Goal: Task Accomplishment & Management: Manage account settings

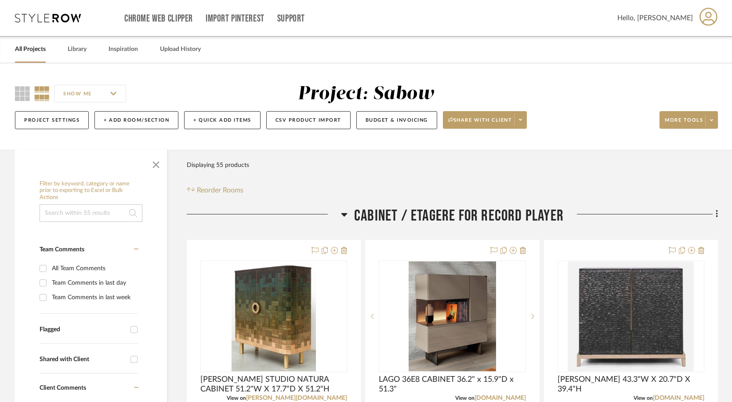
click at [46, 51] on div "All Projects Library Inspiration Upload History" at bounding box center [366, 49] width 728 height 27
click at [41, 50] on link "All Projects" at bounding box center [30, 49] width 31 height 12
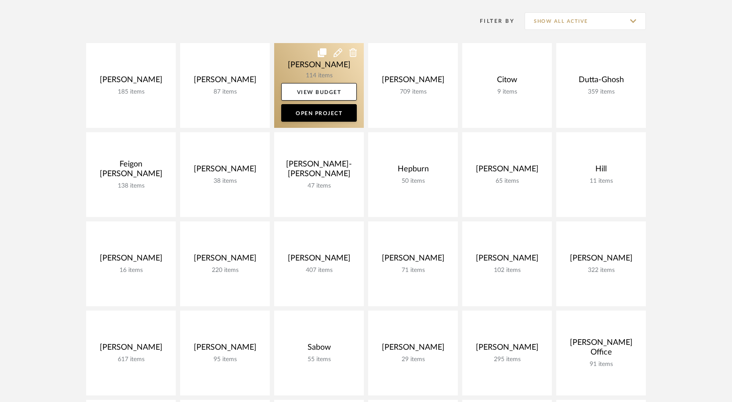
scroll to position [138, 0]
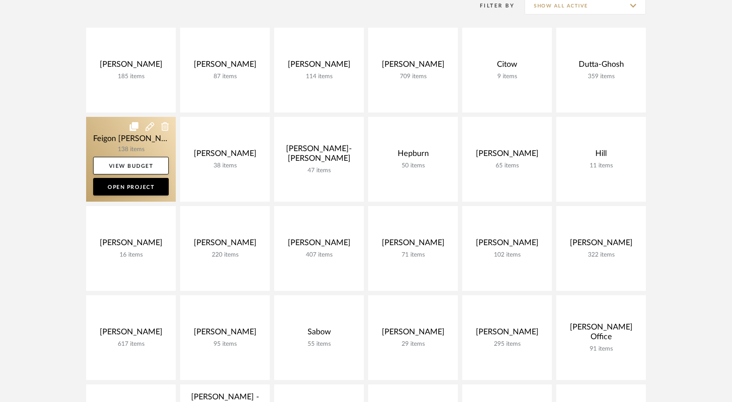
click at [141, 145] on link at bounding box center [131, 159] width 90 height 85
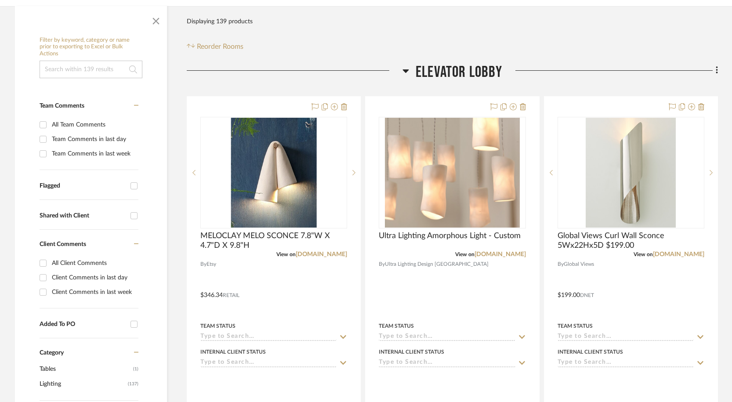
scroll to position [143, 0]
click at [404, 70] on icon at bounding box center [406, 72] width 6 height 4
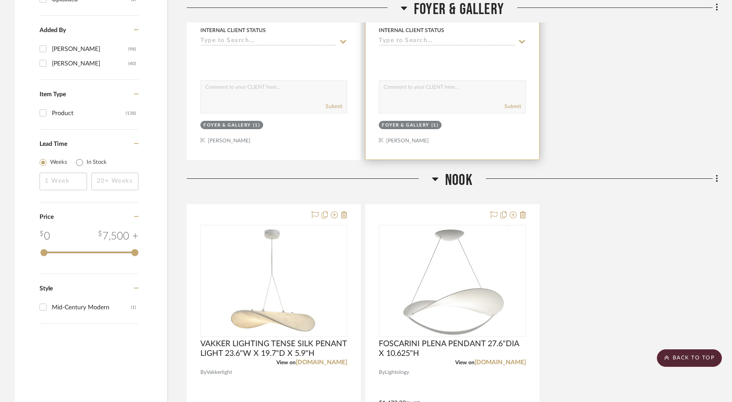
scroll to position [910, 0]
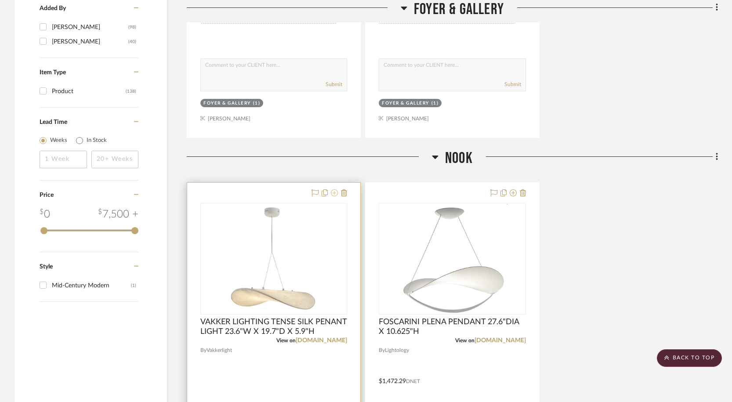
click at [336, 195] on icon at bounding box center [334, 192] width 7 height 7
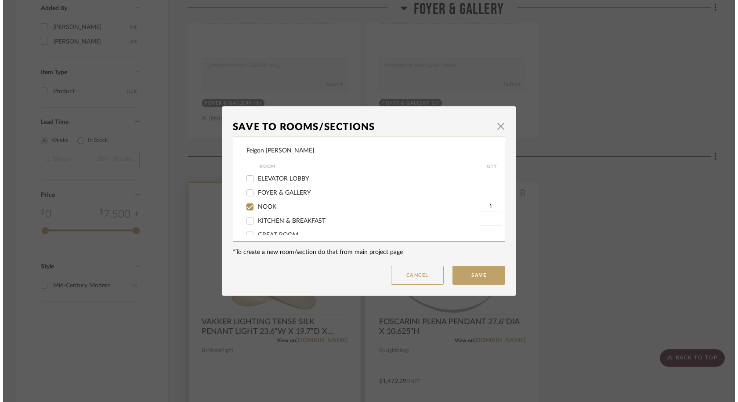
scroll to position [0, 0]
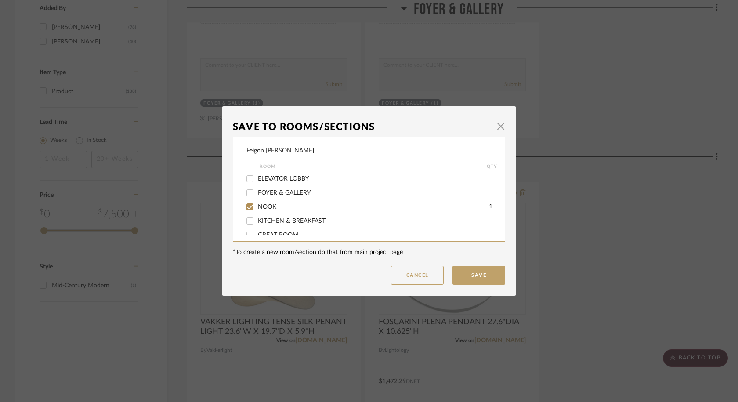
click at [267, 209] on span "NOOK" at bounding box center [267, 207] width 18 height 6
click at [257, 209] on input "NOOK" at bounding box center [250, 207] width 14 height 14
checkbox input "false"
click at [478, 270] on button "Save" at bounding box center [479, 275] width 53 height 19
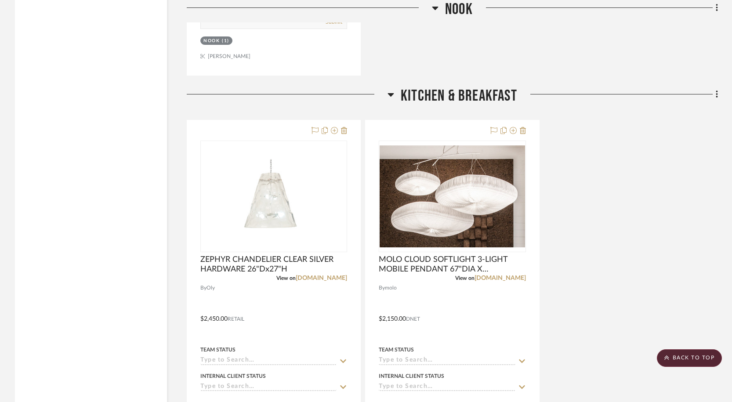
scroll to position [1409, 0]
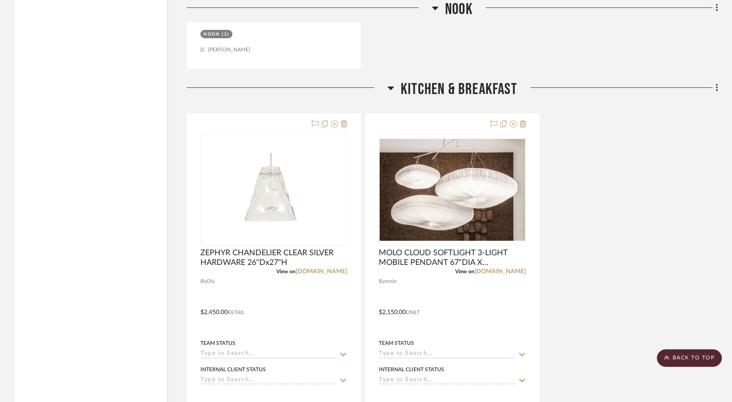
click at [390, 87] on icon at bounding box center [391, 88] width 7 height 11
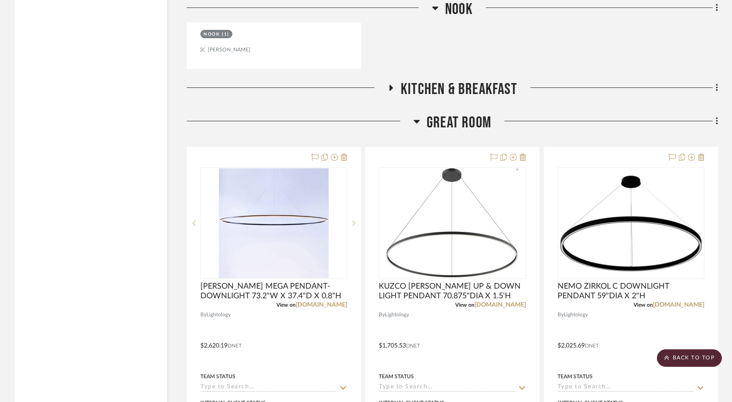
click at [390, 87] on icon at bounding box center [392, 88] width 4 height 6
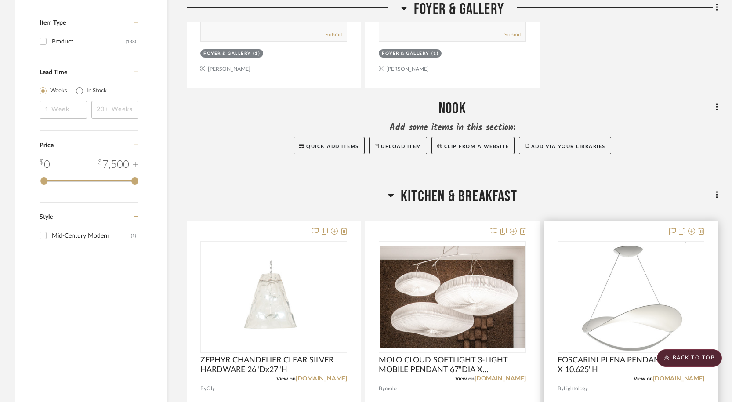
scroll to position [958, 0]
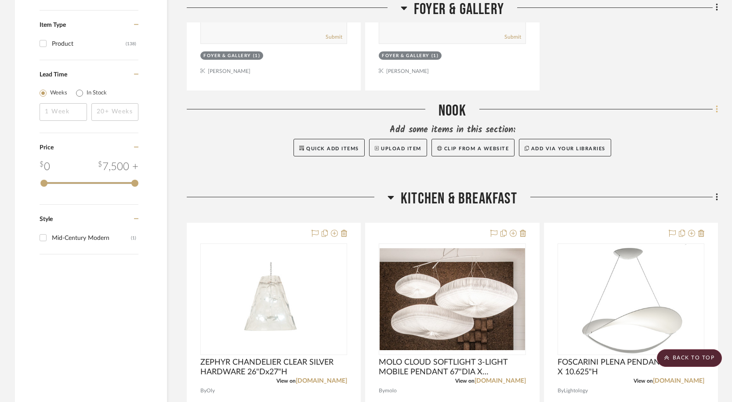
click at [716, 110] on icon at bounding box center [717, 108] width 2 height 7
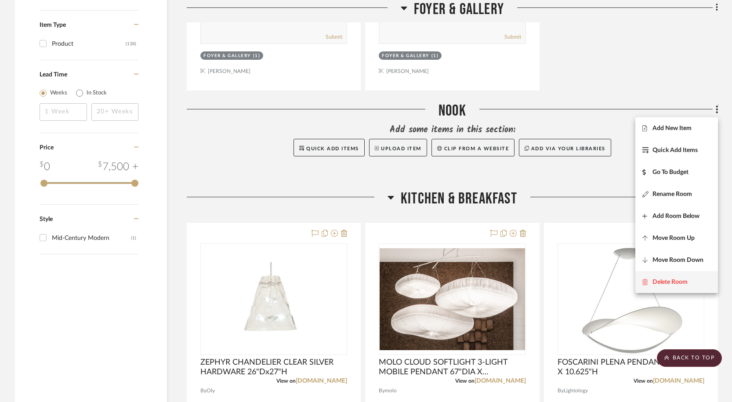
click at [667, 277] on button "Delete Room" at bounding box center [676, 282] width 83 height 22
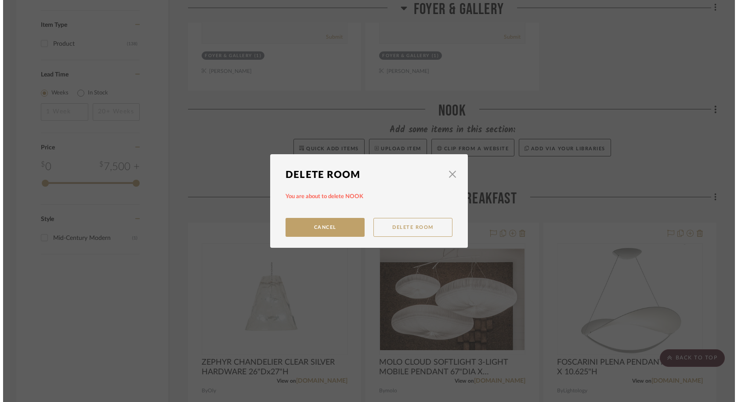
scroll to position [0, 0]
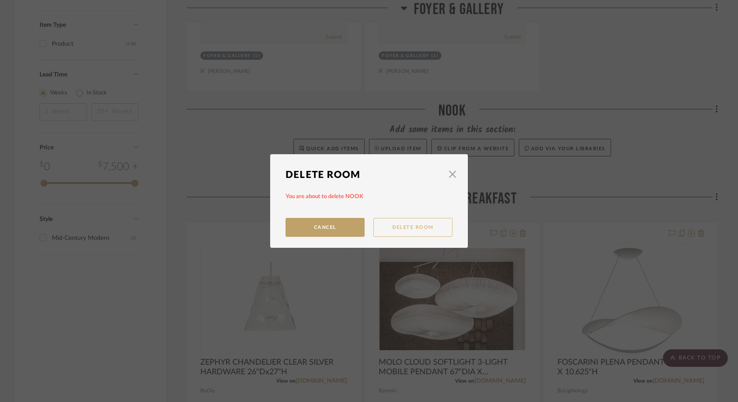
click at [386, 227] on button "Delete Room" at bounding box center [412, 227] width 79 height 19
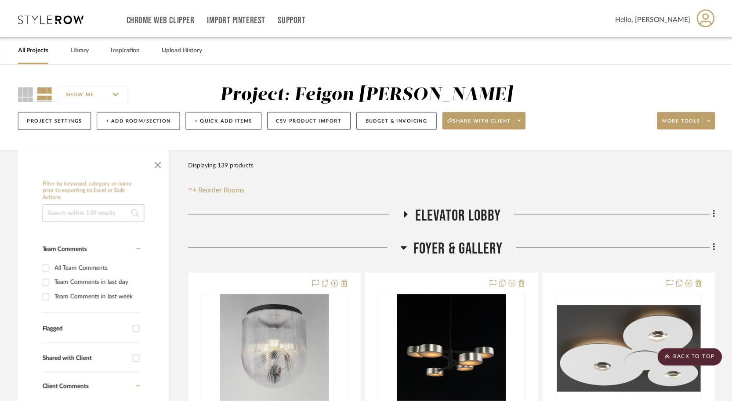
scroll to position [958, 0]
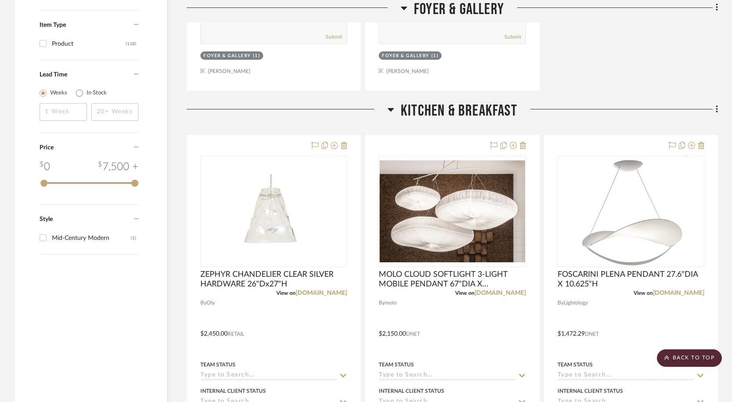
click at [453, 112] on span "KITCHEN & BREAKFAST" at bounding box center [459, 110] width 116 height 19
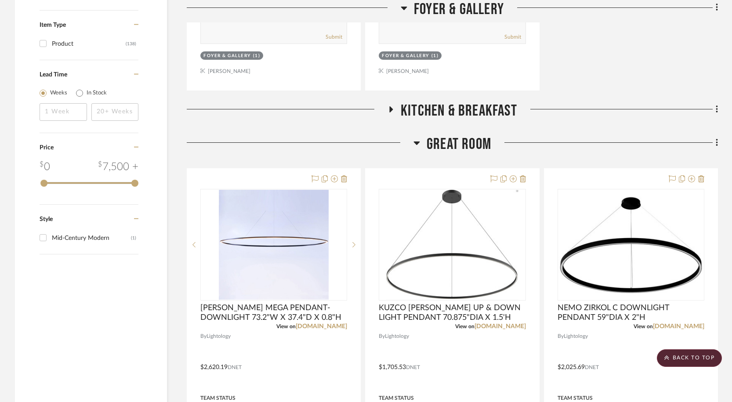
click at [455, 110] on span "KITCHEN & BREAKFAST" at bounding box center [459, 110] width 116 height 19
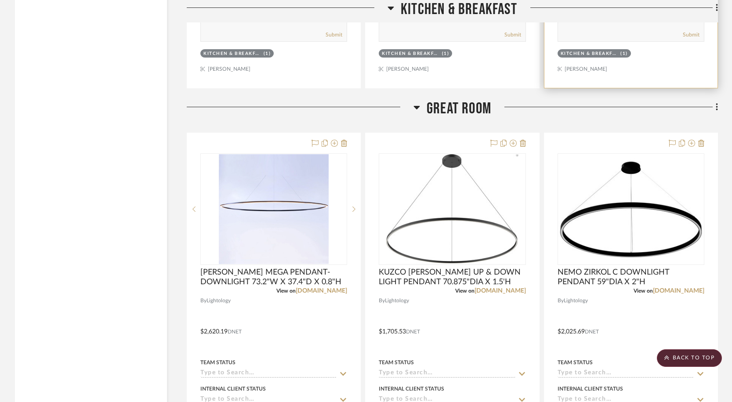
scroll to position [1397, 0]
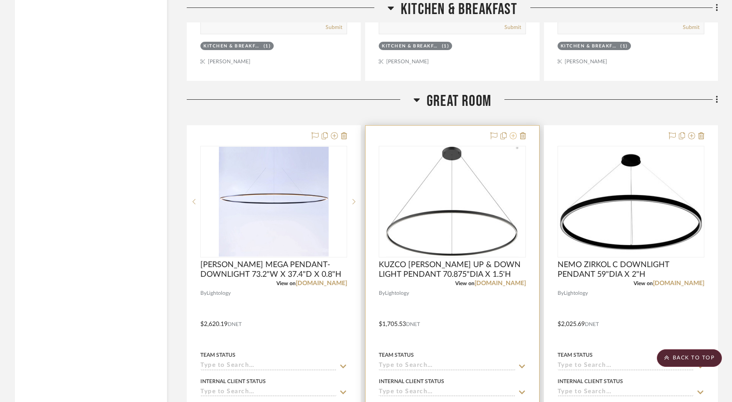
click at [516, 135] on icon at bounding box center [513, 135] width 7 height 7
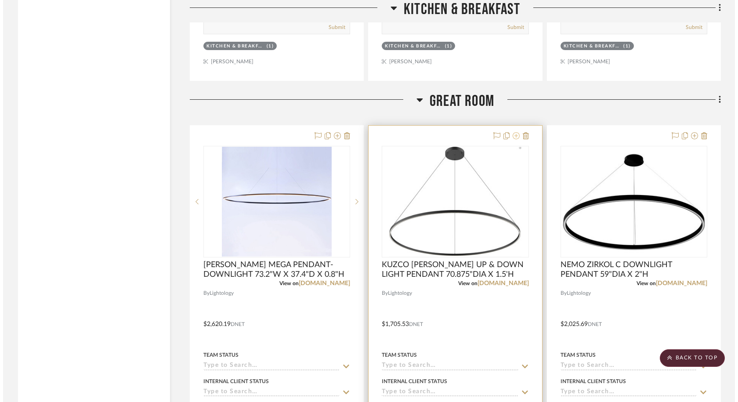
scroll to position [0, 0]
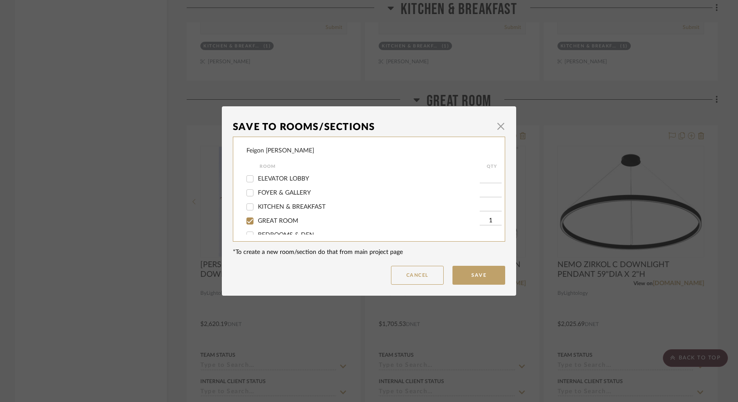
click at [297, 220] on label "GREAT ROOM" at bounding box center [369, 220] width 222 height 7
click at [257, 220] on input "GREAT ROOM" at bounding box center [250, 221] width 14 height 14
checkbox input "false"
click at [479, 273] on button "Save" at bounding box center [479, 275] width 53 height 19
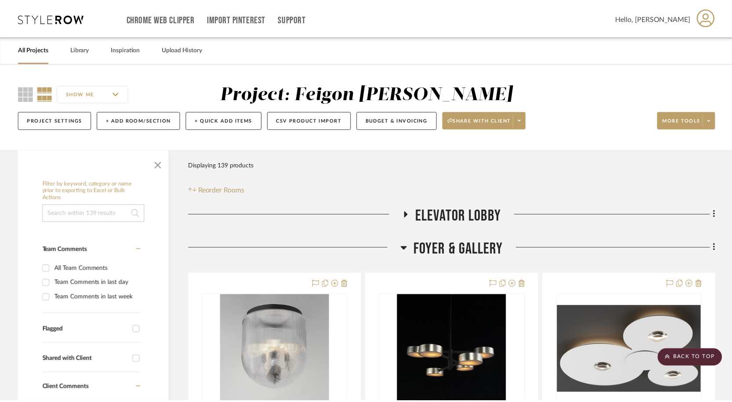
scroll to position [1397, 0]
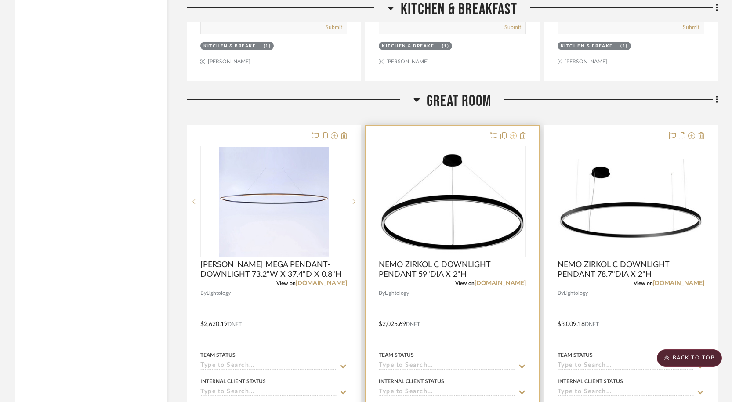
click at [511, 140] on button at bounding box center [513, 136] width 7 height 11
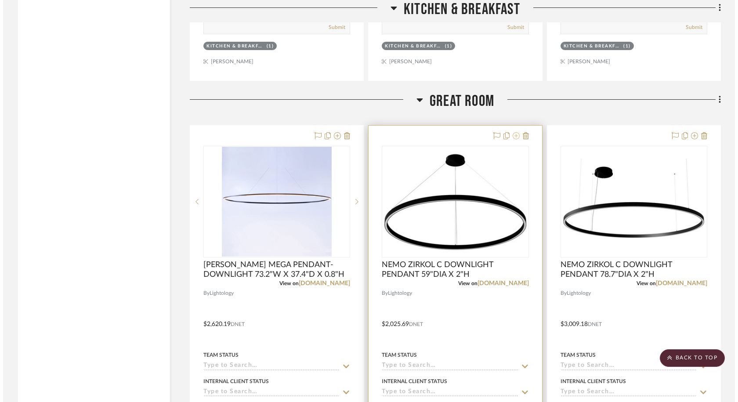
scroll to position [0, 0]
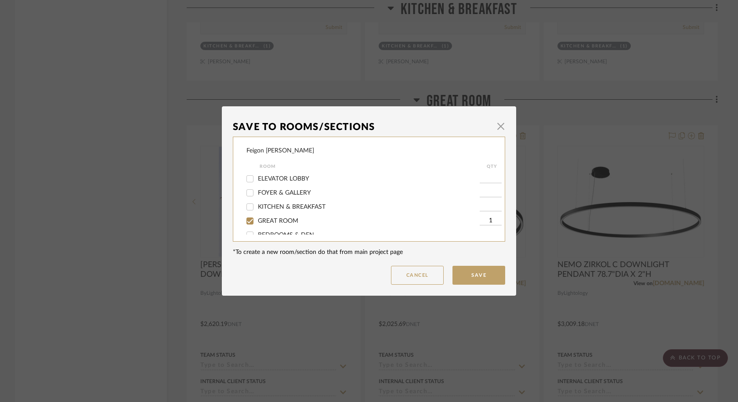
click at [286, 219] on span "GREAT ROOM" at bounding box center [278, 221] width 40 height 6
click at [257, 219] on input "GREAT ROOM" at bounding box center [250, 221] width 14 height 14
checkbox input "false"
click at [489, 275] on button "Save" at bounding box center [479, 275] width 53 height 19
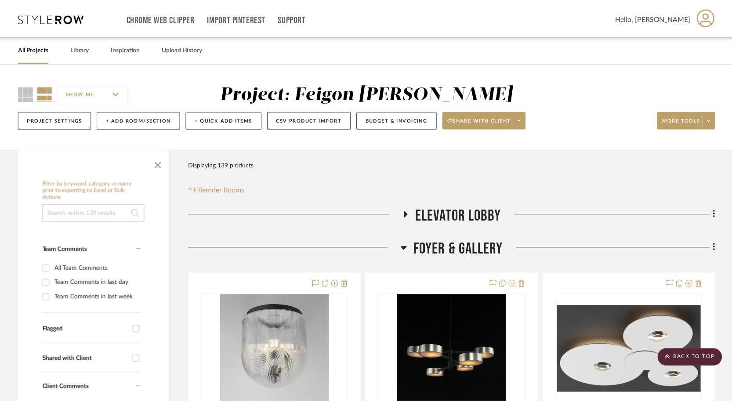
scroll to position [1397, 0]
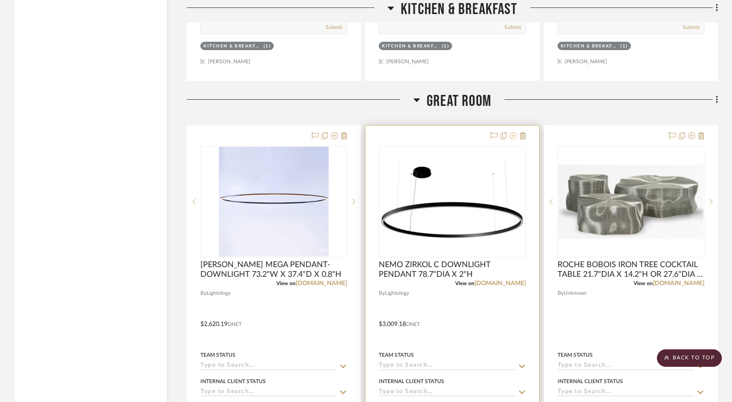
click at [514, 136] on icon at bounding box center [513, 135] width 7 height 7
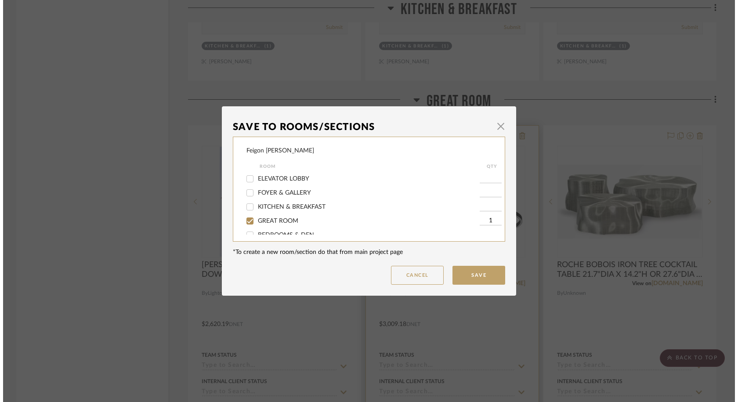
scroll to position [0, 0]
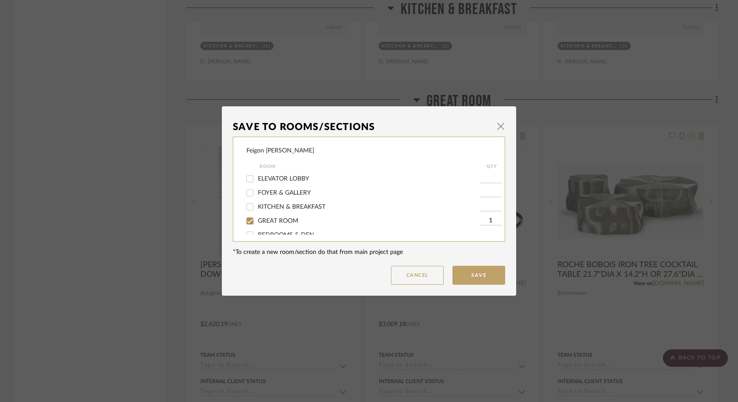
click at [276, 223] on span "GREAT ROOM" at bounding box center [278, 221] width 40 height 6
click at [257, 223] on input "GREAT ROOM" at bounding box center [250, 221] width 14 height 14
checkbox input "false"
click at [466, 270] on button "Save" at bounding box center [479, 275] width 53 height 19
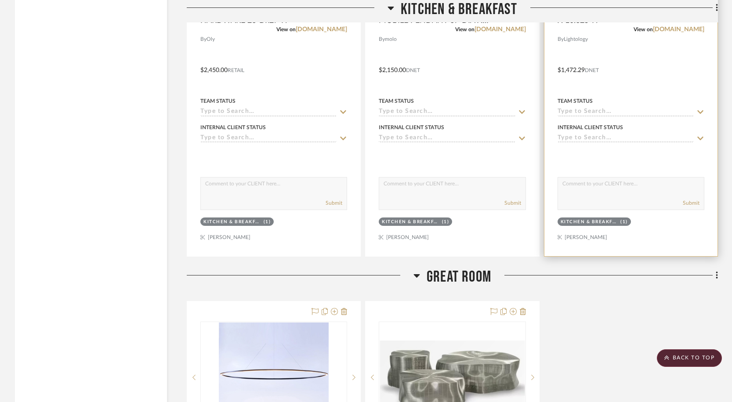
scroll to position [1224, 0]
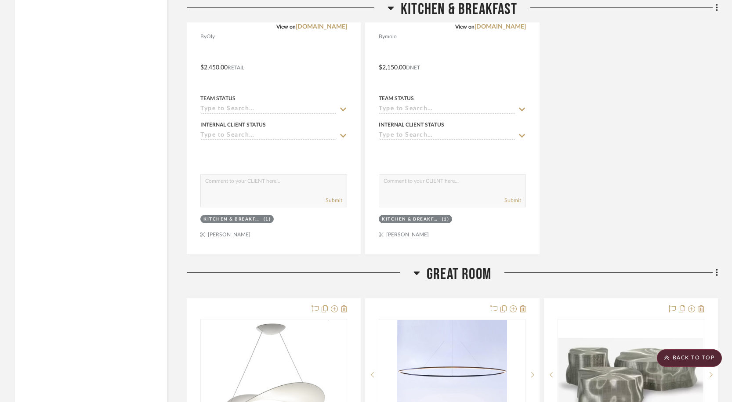
click at [458, 275] on span "GREAT ROOM" at bounding box center [459, 274] width 65 height 19
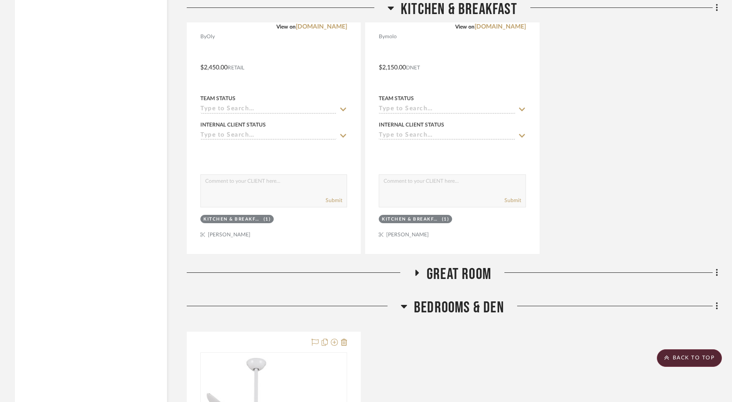
click at [491, 270] on span "GREAT ROOM" at bounding box center [459, 274] width 65 height 19
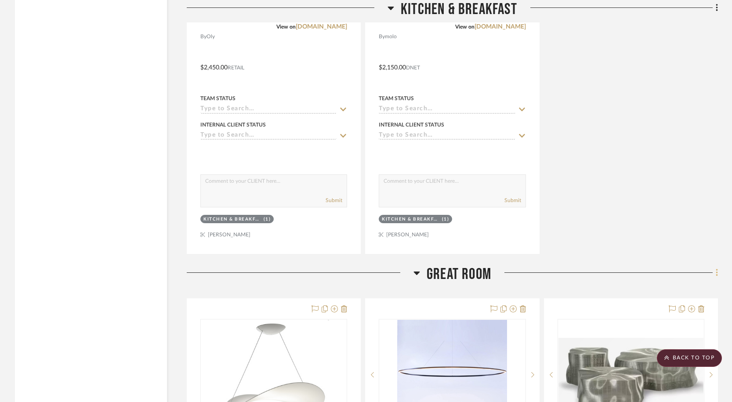
click at [717, 273] on icon at bounding box center [717, 272] width 2 height 7
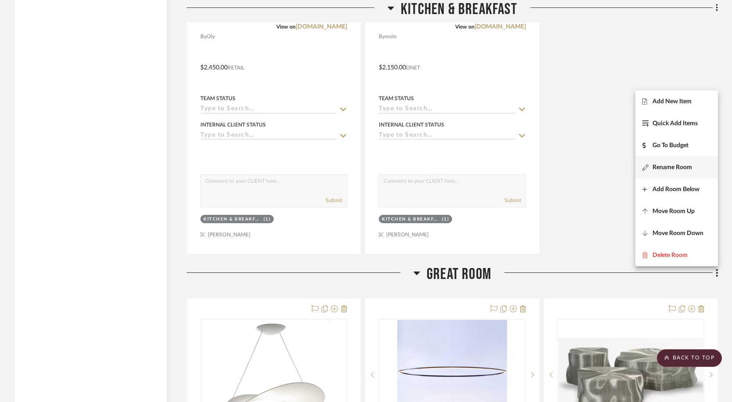
click at [672, 165] on span "Rename Room" at bounding box center [672, 167] width 40 height 7
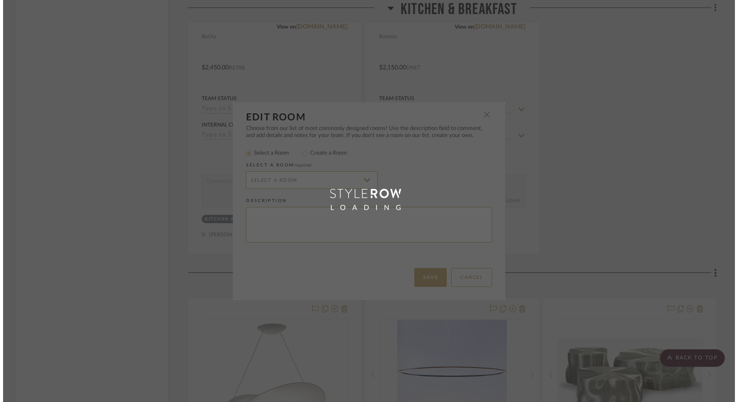
scroll to position [0, 0]
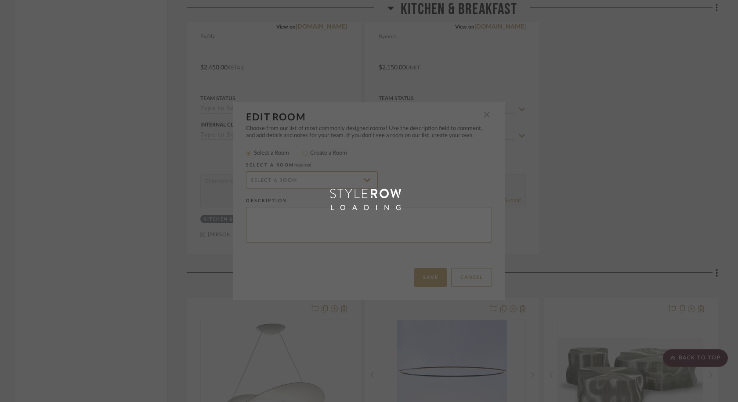
radio input "false"
radio input "true"
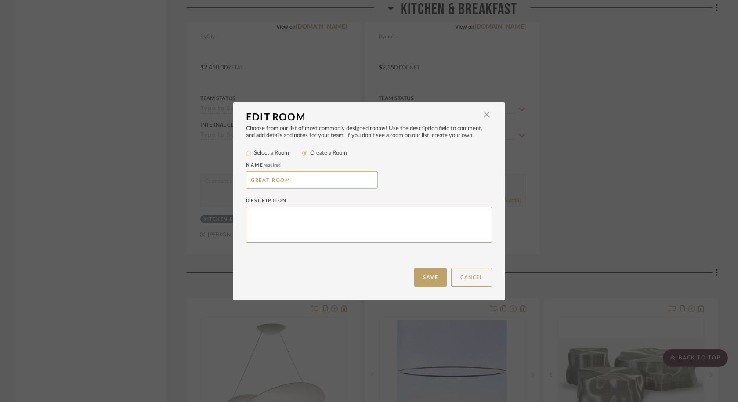
click at [306, 178] on input "GREAT ROOM" at bounding box center [312, 180] width 132 height 18
type input "GREAT ROOM &"
type textarea "N"
click at [304, 184] on input "GREAT ROOM &" at bounding box center [312, 180] width 132 height 18
type input "GREAT ROOM & NOOK"
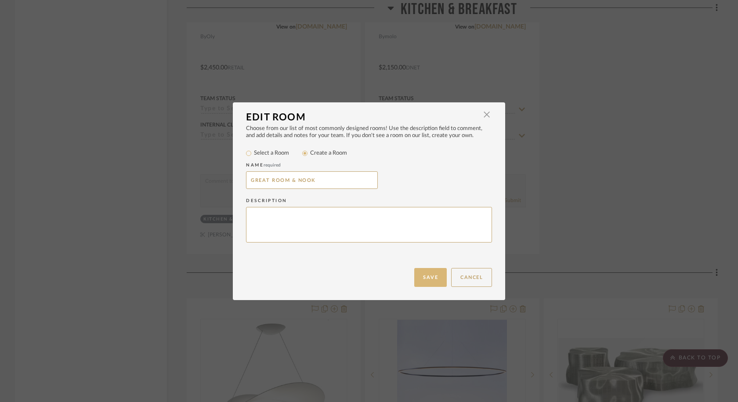
click at [421, 277] on button "Save" at bounding box center [430, 277] width 33 height 19
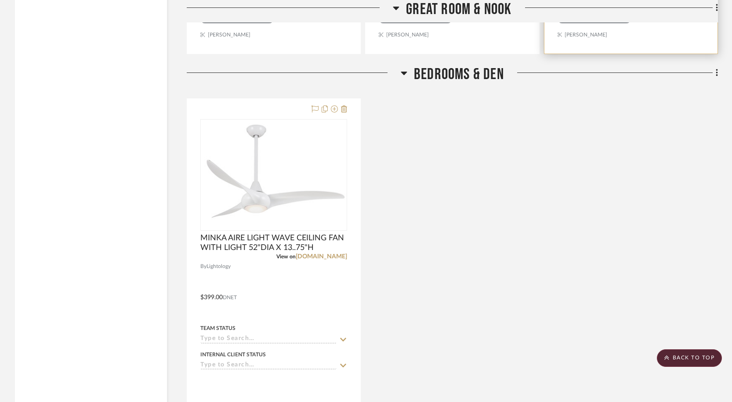
scroll to position [1848, 0]
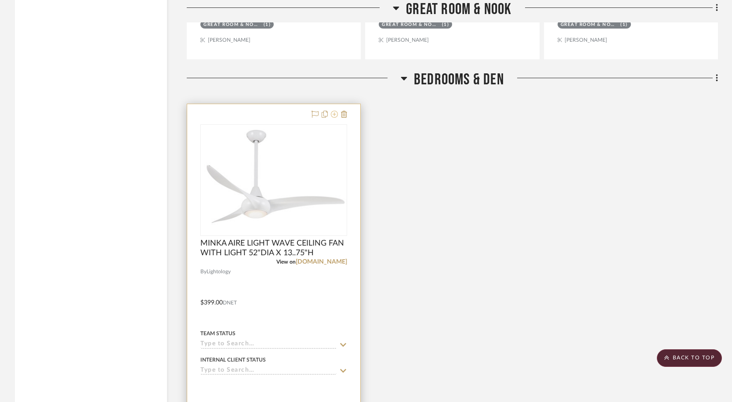
click at [333, 113] on icon at bounding box center [334, 114] width 7 height 7
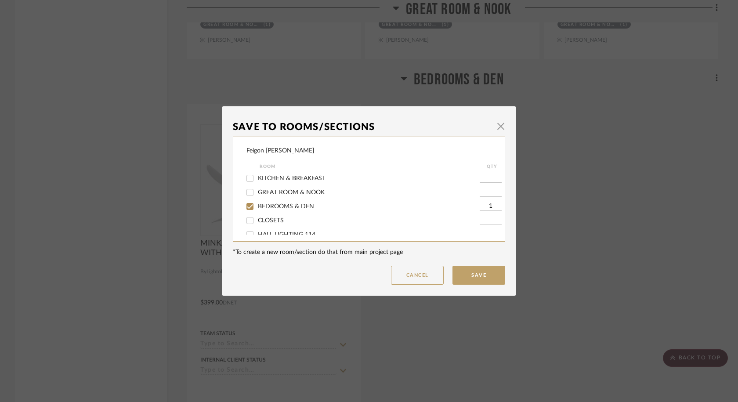
scroll to position [28, 0]
click at [272, 210] on span "BEDROOMS & DEN" at bounding box center [286, 207] width 56 height 6
click at [257, 210] on input "BEDROOMS & DEN" at bounding box center [250, 207] width 14 height 14
checkbox input "false"
click at [472, 271] on button "Save" at bounding box center [479, 275] width 53 height 19
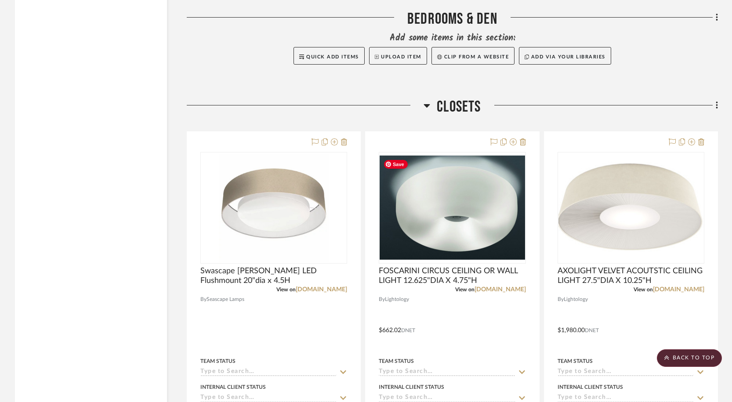
scroll to position [1919, 0]
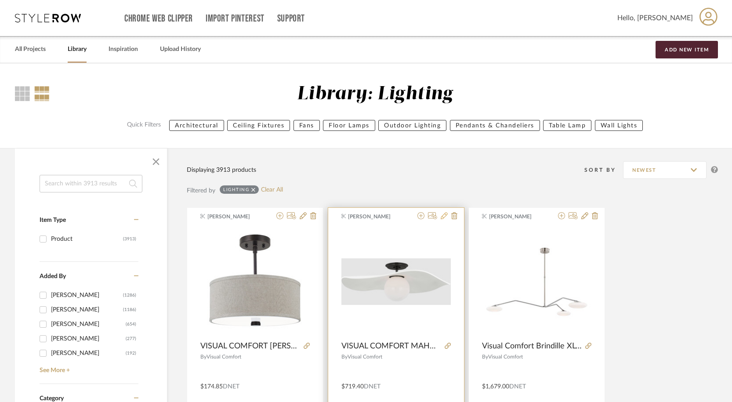
click at [443, 219] on icon at bounding box center [444, 215] width 7 height 7
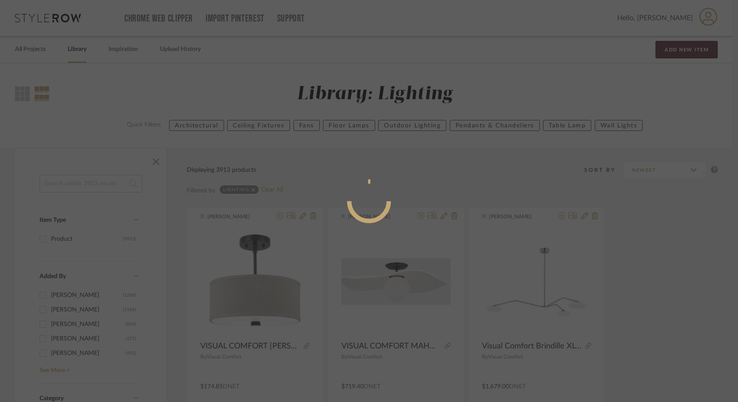
radio input "true"
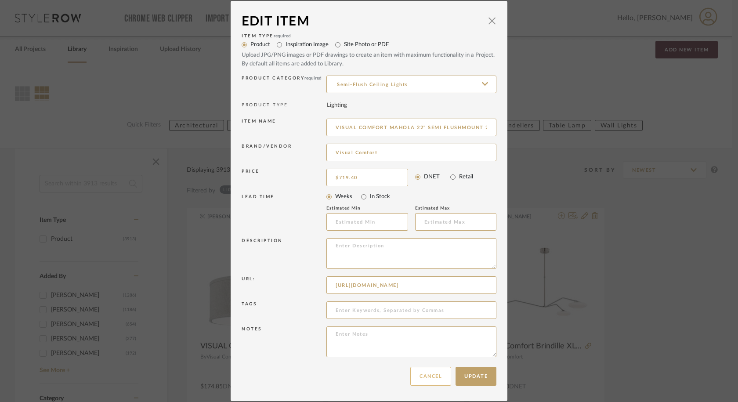
click at [424, 376] on button "Cancel" at bounding box center [430, 376] width 41 height 19
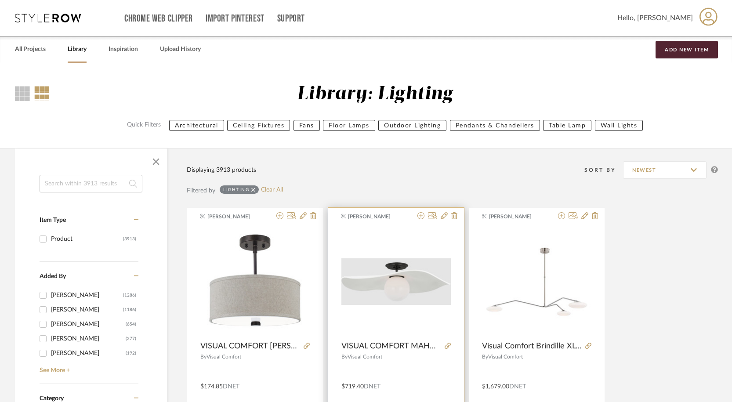
click at [406, 240] on div "0" at bounding box center [395, 282] width 109 height 110
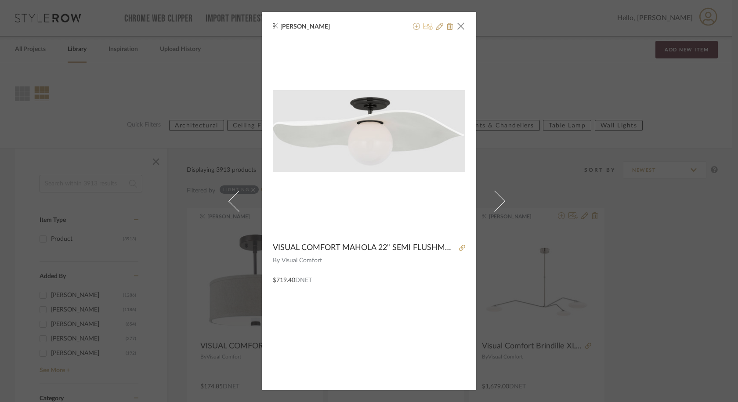
click at [424, 27] on icon at bounding box center [428, 26] width 9 height 7
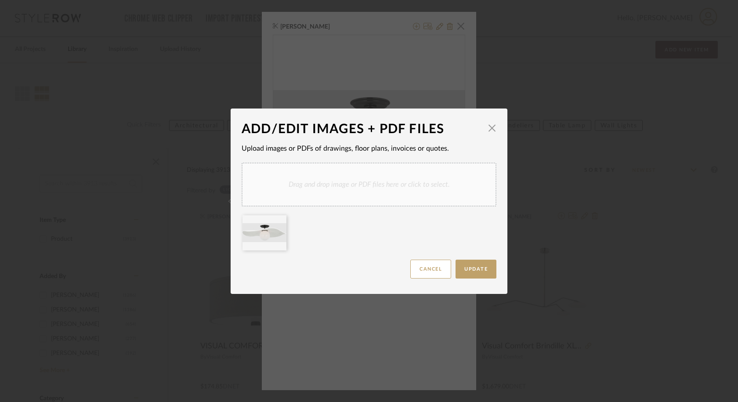
click at [365, 180] on div "Drag and drop image or PDF files here or click to select." at bounding box center [369, 185] width 255 height 44
click at [475, 270] on span "Update" at bounding box center [475, 269] width 23 height 5
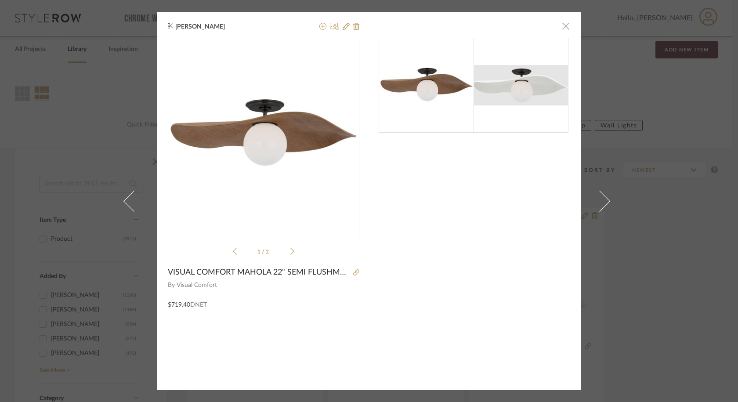
click at [564, 23] on span "button" at bounding box center [566, 26] width 18 height 18
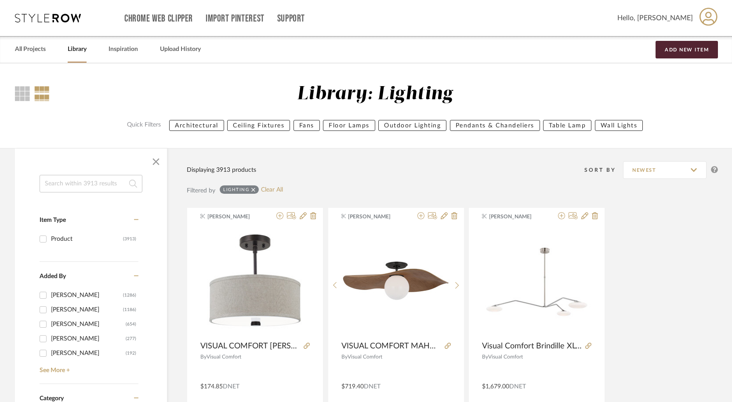
click at [34, 46] on link "All Projects" at bounding box center [30, 49] width 31 height 12
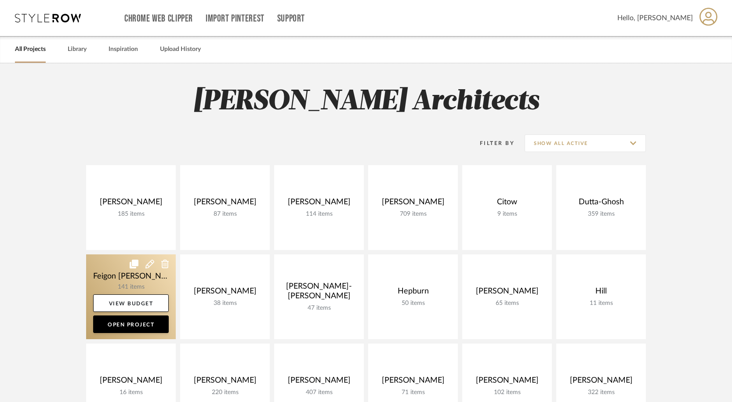
click at [153, 276] on link at bounding box center [131, 296] width 90 height 85
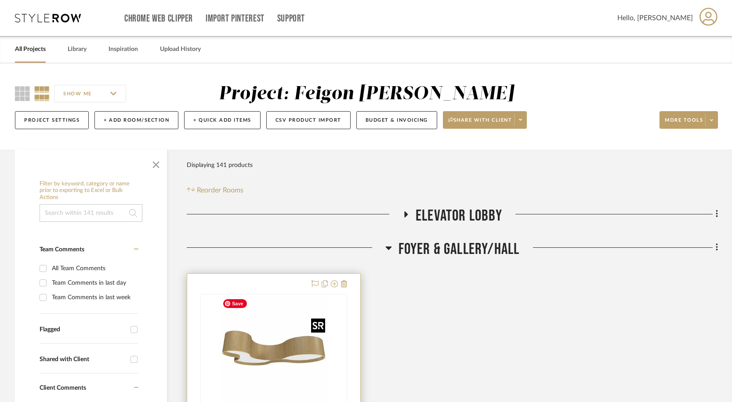
click at [307, 338] on img "0" at bounding box center [274, 350] width 110 height 110
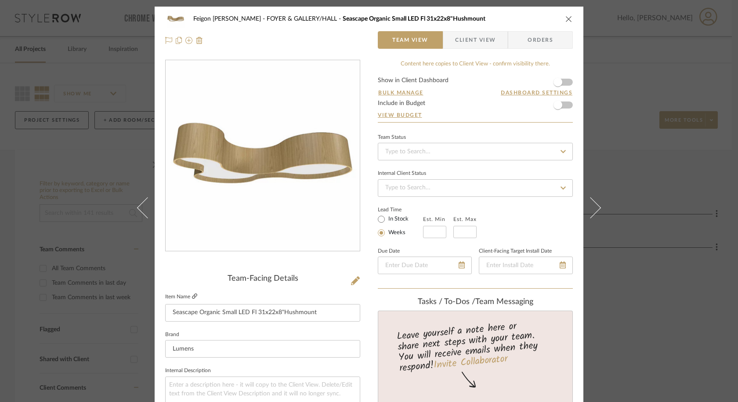
click at [192, 298] on icon at bounding box center [194, 295] width 5 height 5
click at [351, 278] on icon at bounding box center [355, 280] width 9 height 9
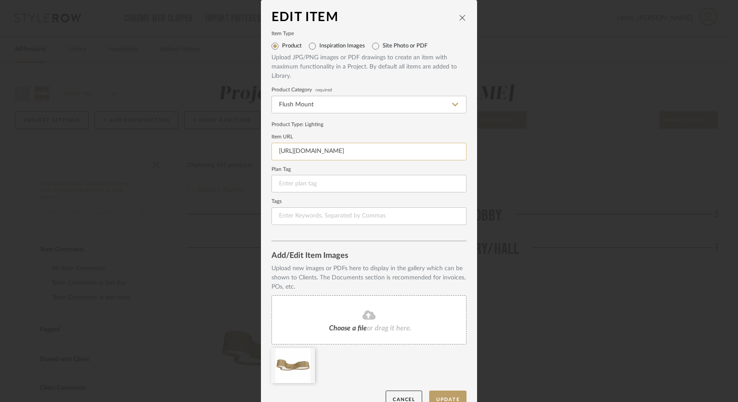
click at [341, 152] on input "https://www.lumens.com/organic-large-led-flushmount-by-accord-lighting-ACOP4553…" at bounding box center [369, 152] width 195 height 18
paste input "ightology.com/index.php?module=prod_detail&prod_id=1302590"
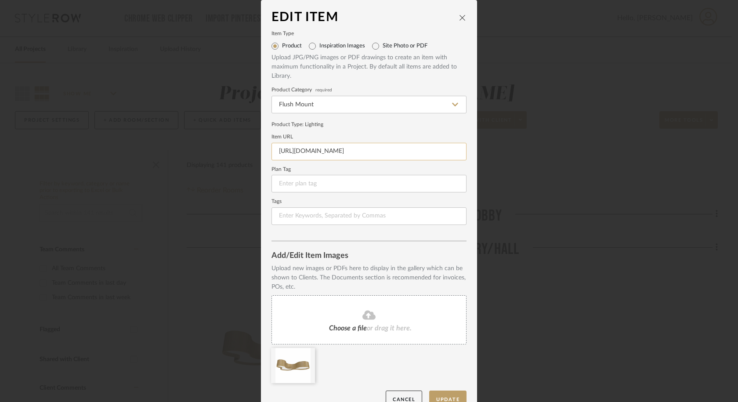
scroll to position [0, 33]
type input "https://www.lightology.com/index.php?module=prod_detail&prod_id=1302590"
click at [368, 330] on span "or drag it here." at bounding box center [389, 328] width 45 height 7
click at [446, 392] on button "Update" at bounding box center [447, 400] width 37 height 18
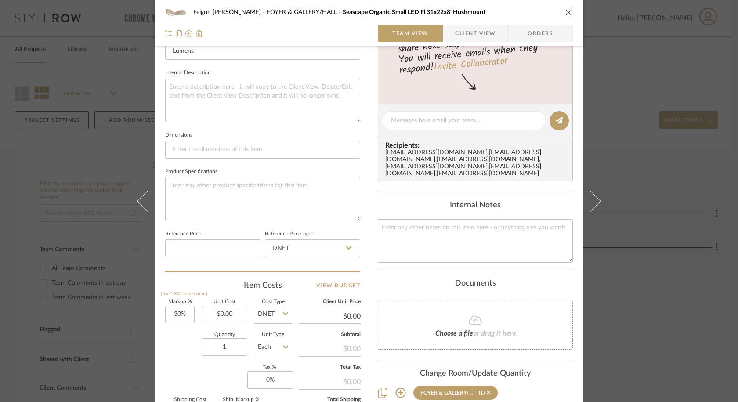
scroll to position [302, 0]
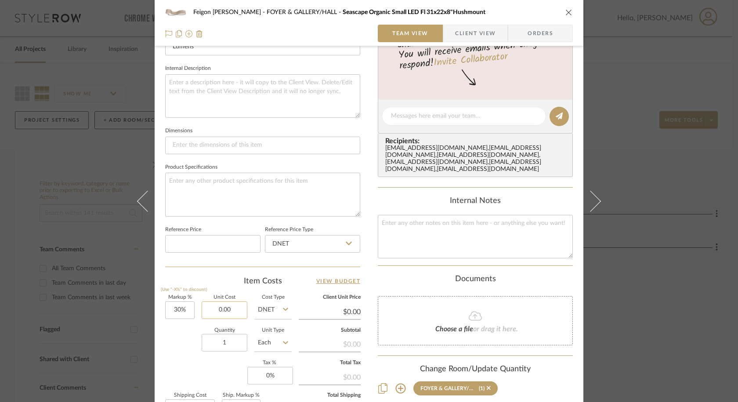
click at [234, 313] on input "0.00" at bounding box center [225, 310] width 46 height 18
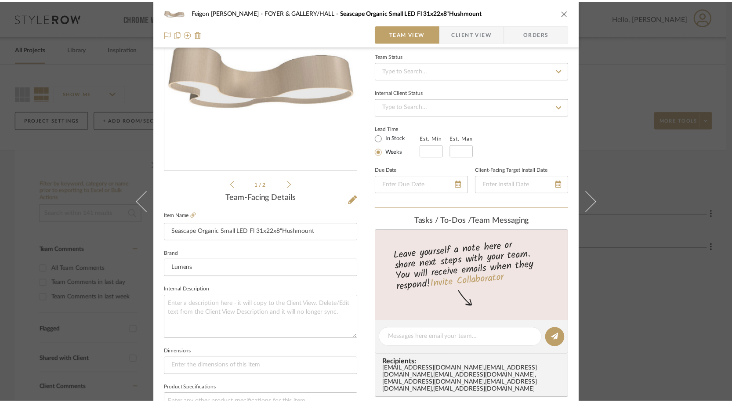
scroll to position [0, 0]
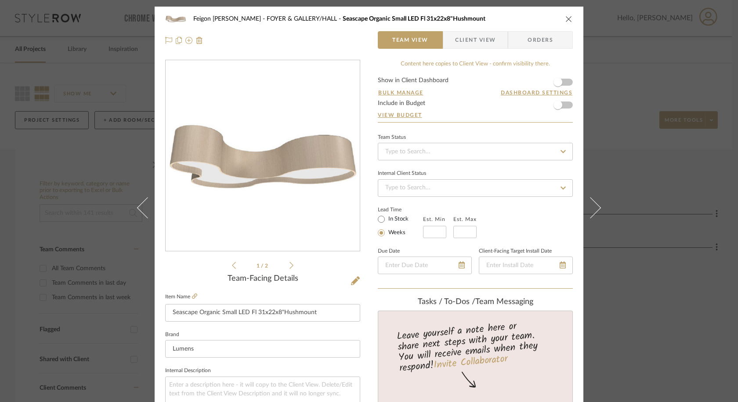
type input "$1,653.37"
click at [566, 17] on icon "close" at bounding box center [568, 18] width 7 height 7
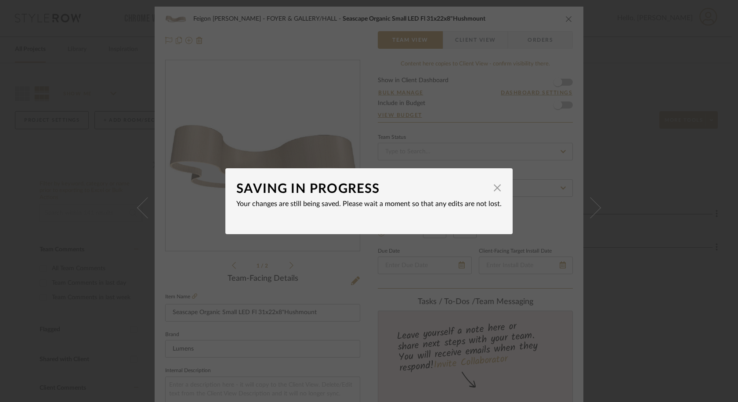
type input "$2,149.38"
click at [493, 188] on span "button" at bounding box center [498, 188] width 18 height 18
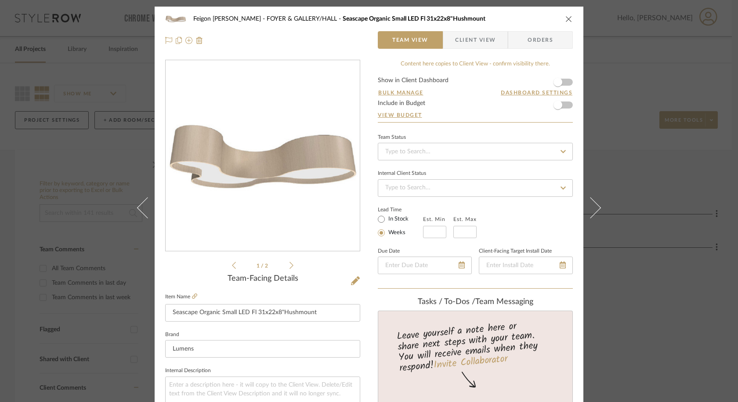
click at [565, 16] on icon "close" at bounding box center [568, 18] width 7 height 7
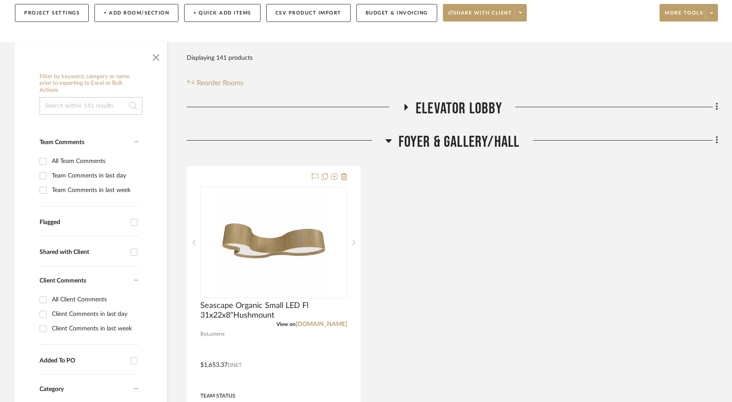
scroll to position [124, 0]
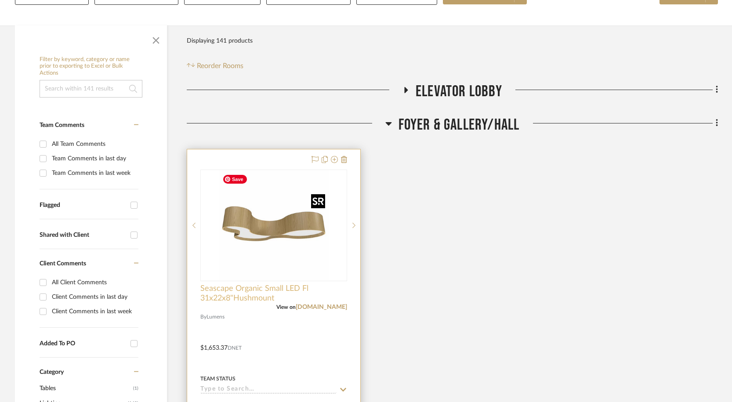
click at [264, 288] on span "Seascape Organic Small LED Fl 31x22x8"Hushmount" at bounding box center [273, 293] width 147 height 19
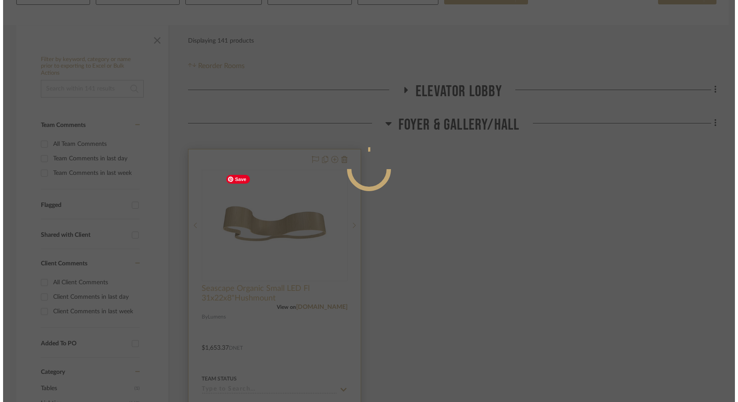
scroll to position [0, 0]
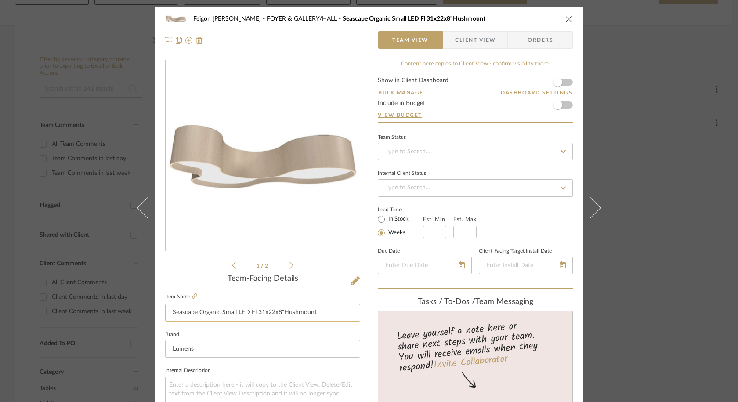
click at [252, 309] on input "Seascape Organic Small LED Fl 31x22x8"Hushmount" at bounding box center [262, 313] width 195 height 18
drag, startPoint x: 256, startPoint y: 310, endPoint x: 320, endPoint y: 310, distance: 64.1
click at [320, 310] on input "Seascape Organic Small LED Fl 31x22x8"Hushmount" at bounding box center [262, 313] width 195 height 18
type input "Seascape Organic Small LED Fl 31.5"W X 23.7"D X 8"H"
paste input "31.5"L x 21.65"W x 7.87"H"
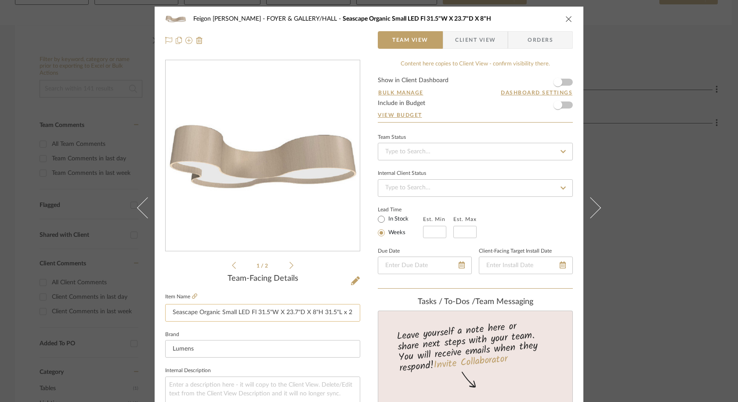
scroll to position [0, 43]
click at [268, 312] on input "Seascape Organic Small LED Fl 31.5"W X 23.7"D X 8"H 31.5"L x 21.65"W x 7.87"H" at bounding box center [262, 313] width 195 height 18
click at [245, 312] on input "Seascape Organic Small LED Fl 31.5"W X 23.7"D X 7.9"H 31.5"L x 21.65"W x 7.87"H" at bounding box center [262, 313] width 195 height 18
drag, startPoint x: 283, startPoint y: 312, endPoint x: 359, endPoint y: 307, distance: 77.1
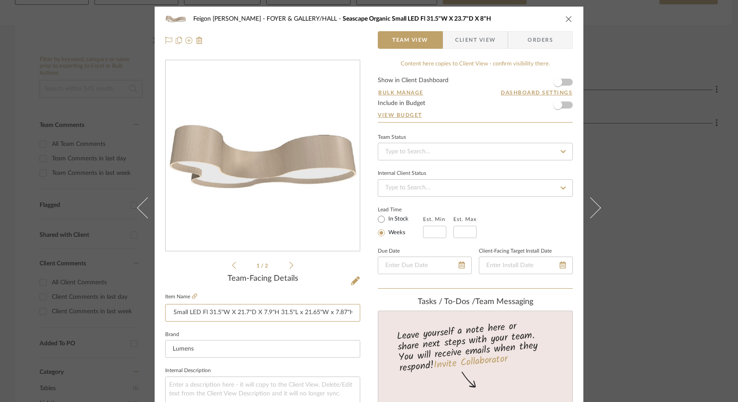
drag, startPoint x: 169, startPoint y: 311, endPoint x: 193, endPoint y: 312, distance: 24.2
click at [193, 312] on input "Seascape Organic Small LED Fl 31.5"W X 21.7"D X 7.9"H" at bounding box center [262, 313] width 195 height 18
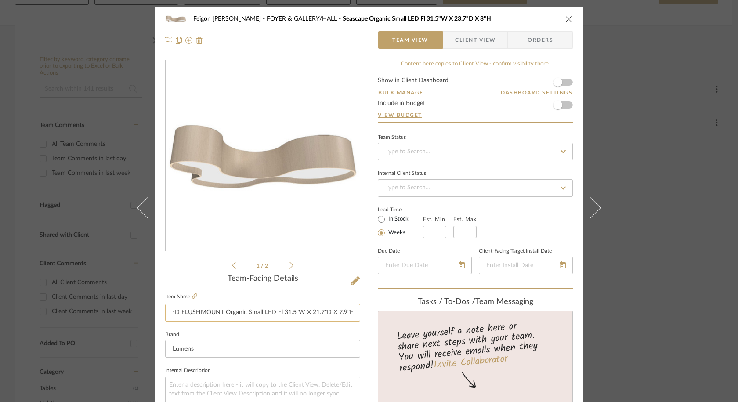
drag, startPoint x: 308, startPoint y: 312, endPoint x: 280, endPoint y: 317, distance: 28.5
click at [280, 317] on input "SEASCAPE ORGANIC SMALL LED FLUSHMOUNT Organic Small LED Fl 31.5"W X 21.7"D X 7.…" at bounding box center [262, 313] width 195 height 18
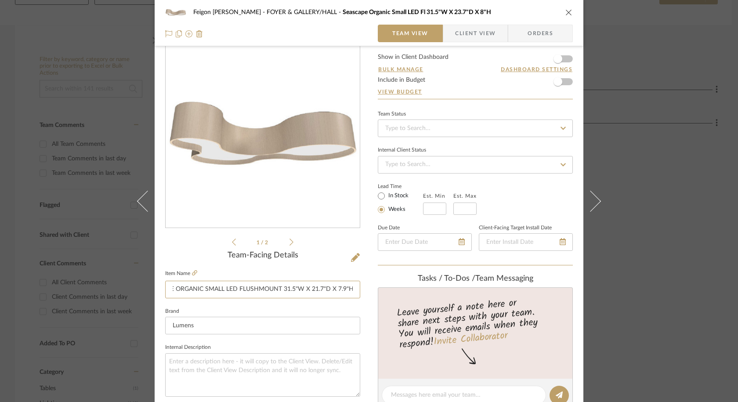
scroll to position [25, 0]
type input "SEASCAPE ORGANIC SMALL LED FLUSHMOUNT 31.5"W X 21.7"D X 7.9"H"
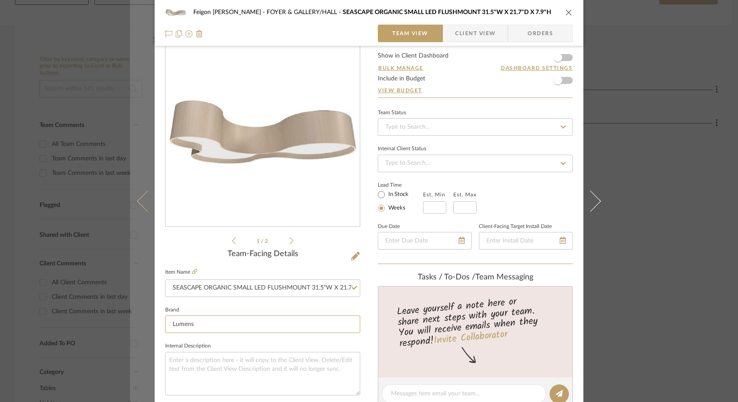
drag, startPoint x: 236, startPoint y: 322, endPoint x: 150, endPoint y: 318, distance: 86.6
click at [150, 318] on mat-dialog-content "Feigon Bialer FOYER & GALLERY/HALL SEASCAPE ORGANIC SMALL LED FLUSHMOUNT 31.5"W…" at bounding box center [369, 388] width 478 height 812
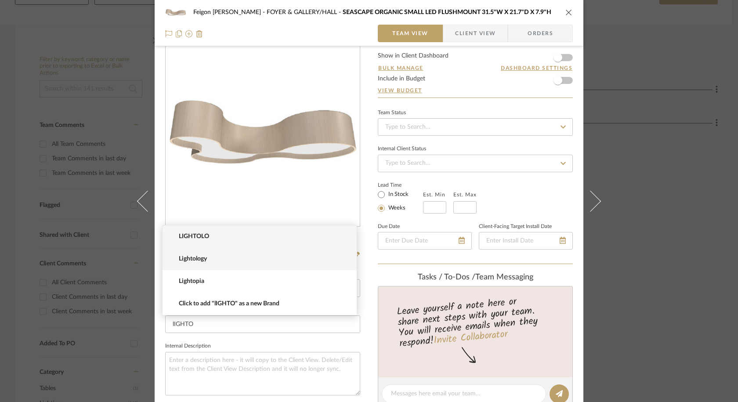
click at [215, 259] on span "Lightology" at bounding box center [263, 258] width 169 height 7
type input "Lightology"
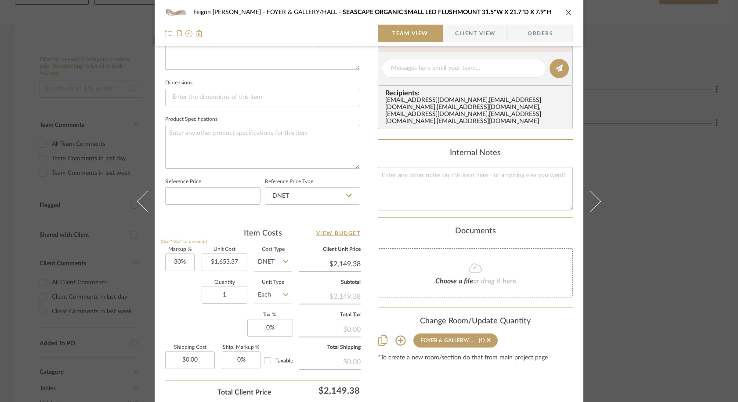
scroll to position [416, 0]
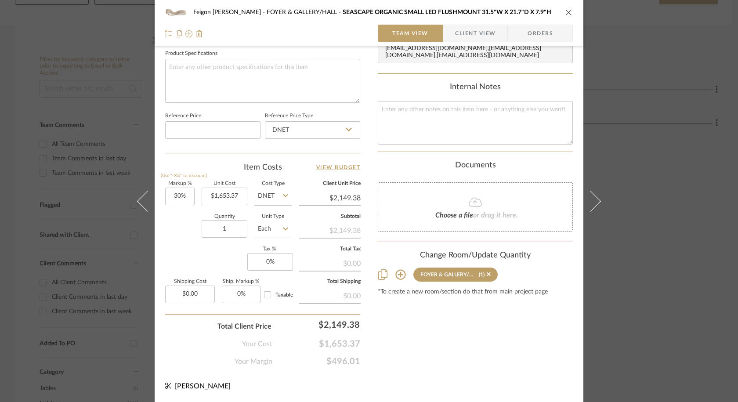
click at [569, 8] on div "Feigon Bialer FOYER & GALLERY/HALL SEASCAPE ORGANIC SMALL LED FLUSHMOUNT 31.5"W…" at bounding box center [369, 13] width 408 height 18
click at [567, 11] on icon "close" at bounding box center [568, 12] width 7 height 7
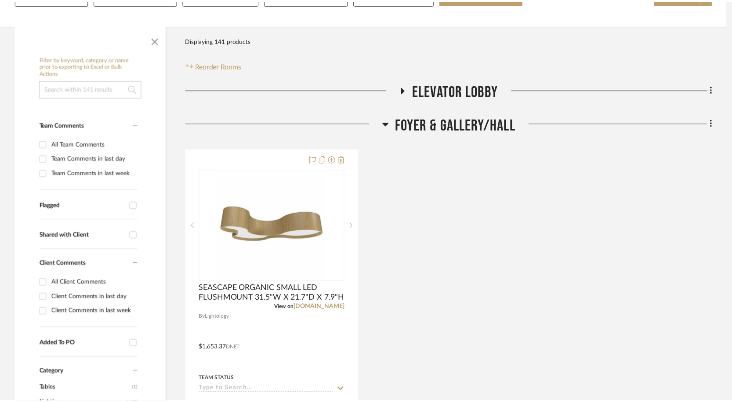
scroll to position [124, 0]
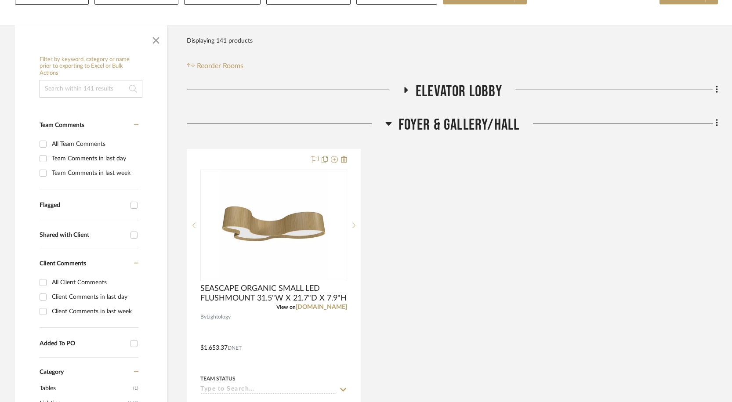
click at [388, 124] on icon at bounding box center [388, 124] width 6 height 4
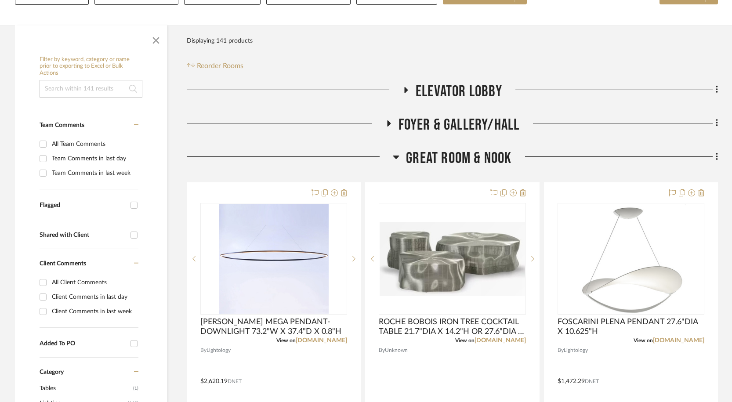
click at [396, 158] on icon at bounding box center [396, 158] width 6 height 4
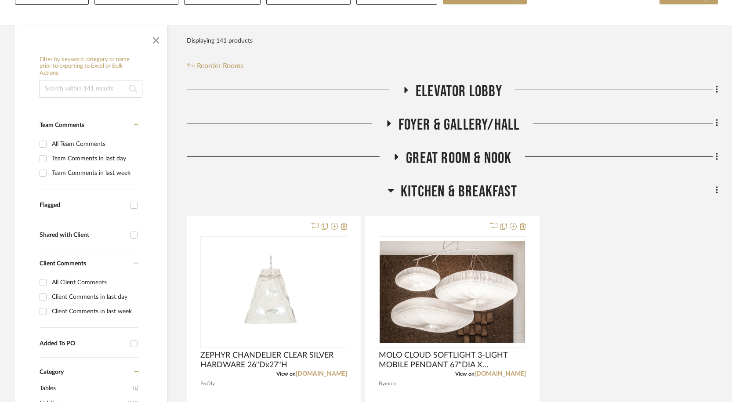
click at [405, 88] on icon at bounding box center [407, 90] width 4 height 6
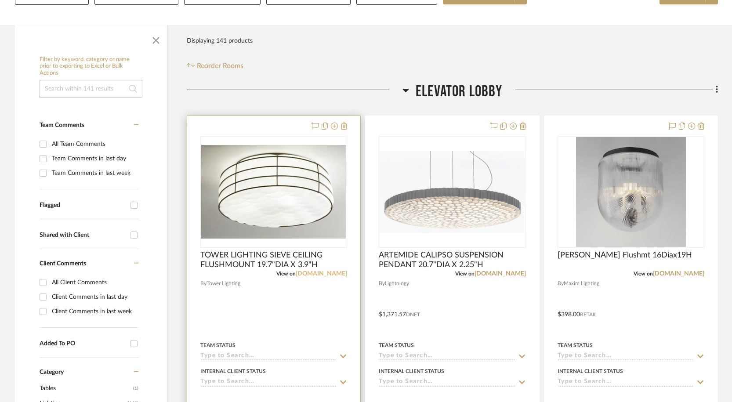
click at [308, 275] on link "[DOMAIN_NAME]" at bounding box center [321, 274] width 51 height 6
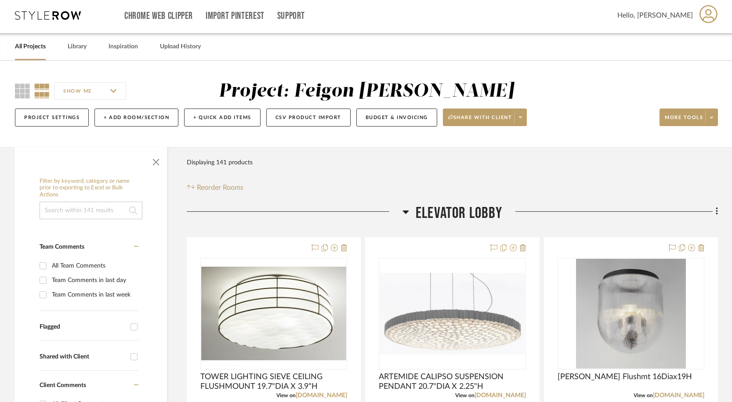
scroll to position [0, 0]
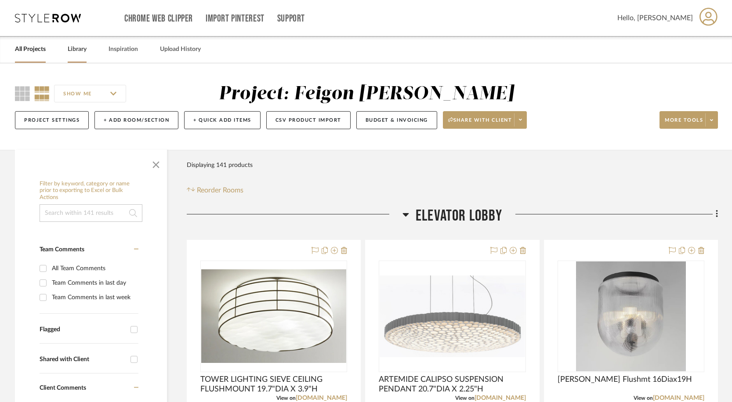
click at [80, 51] on link "Library" at bounding box center [77, 49] width 19 height 12
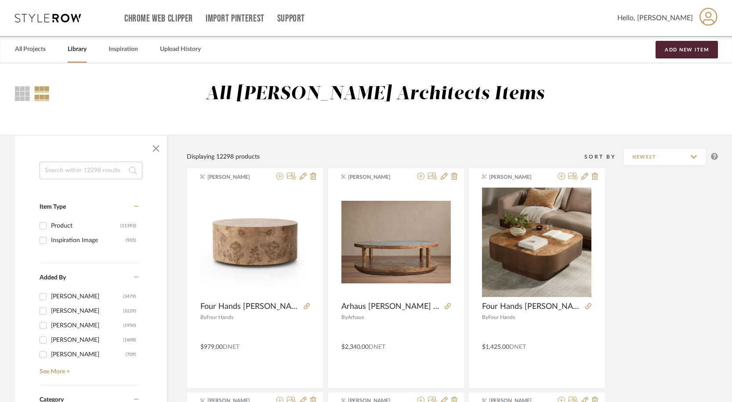
click at [84, 173] on input at bounding box center [91, 171] width 103 height 18
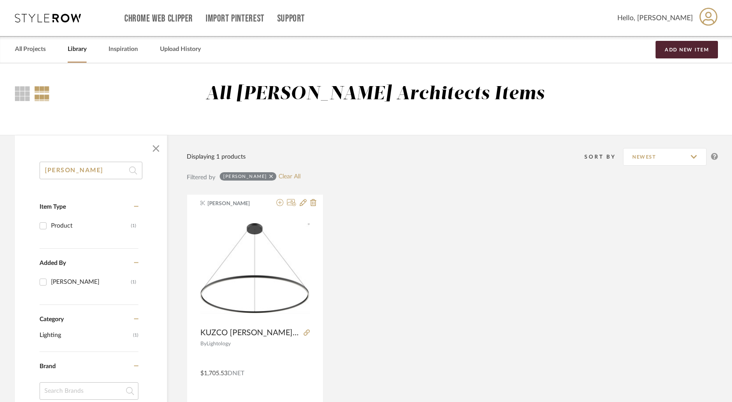
type input "CERCHIO"
click at [39, 49] on link "All Projects" at bounding box center [30, 49] width 31 height 12
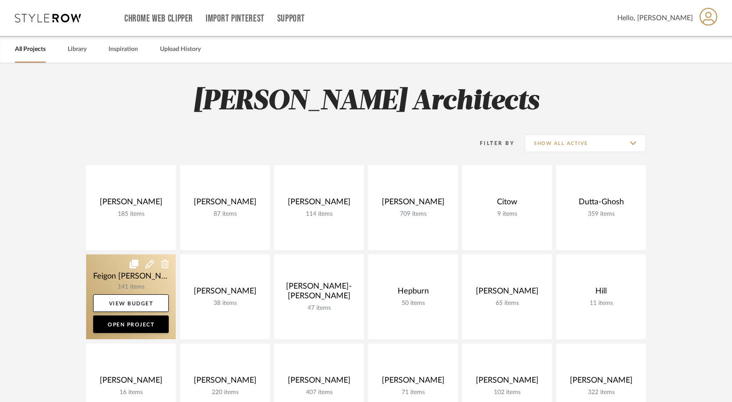
click at [141, 278] on link at bounding box center [131, 296] width 90 height 85
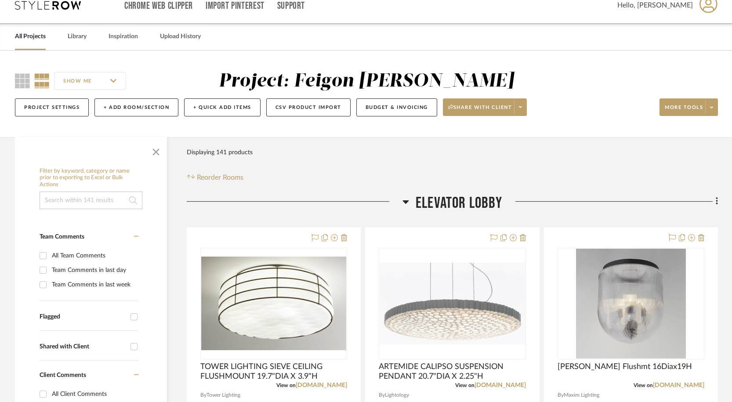
scroll to position [16, 0]
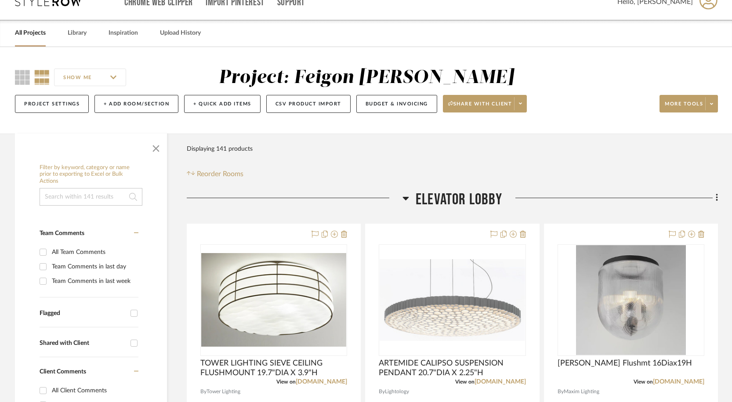
click at [403, 195] on icon at bounding box center [405, 198] width 7 height 11
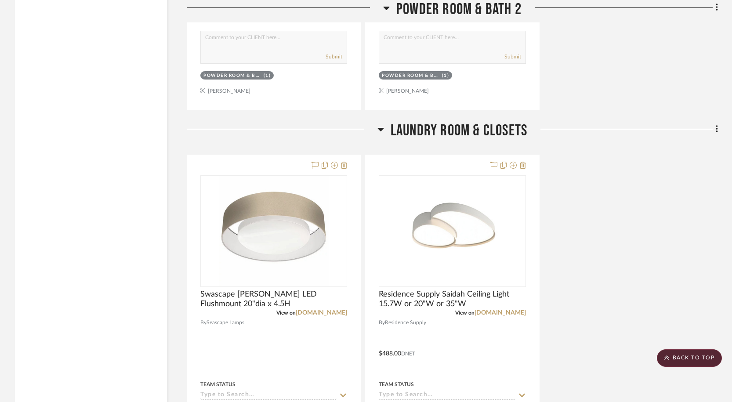
scroll to position [2295, 0]
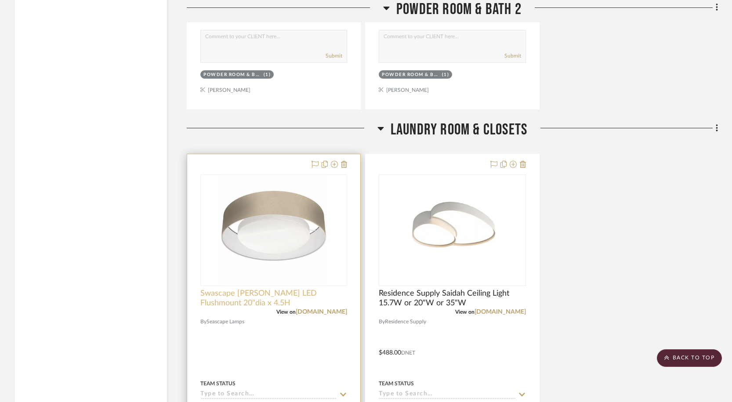
click at [325, 295] on span "Swascape Juliana LED Flushmount 20"dia x 4.5H" at bounding box center [273, 298] width 147 height 19
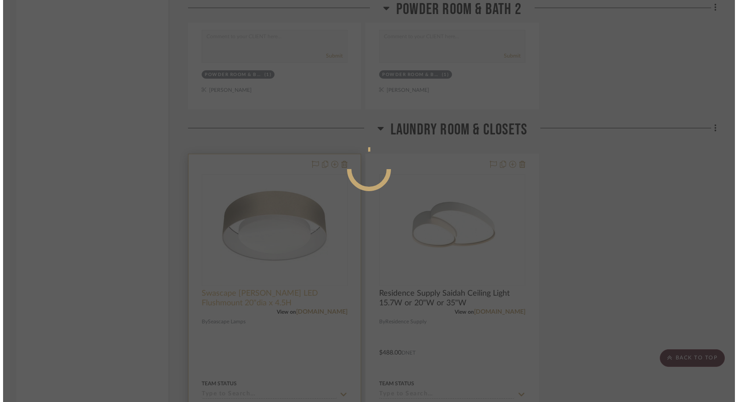
scroll to position [0, 0]
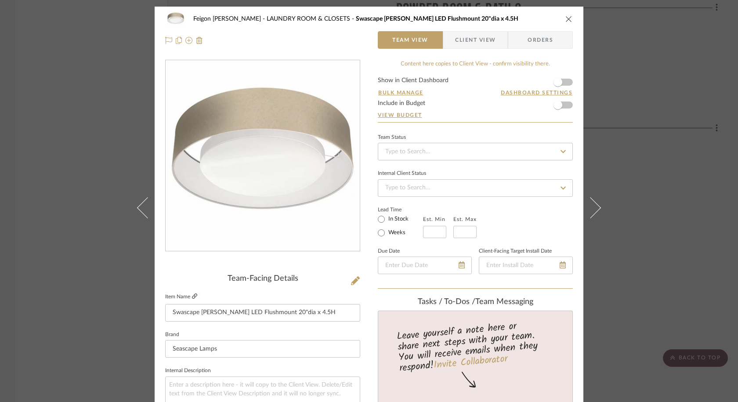
click at [192, 294] on icon at bounding box center [194, 295] width 5 height 5
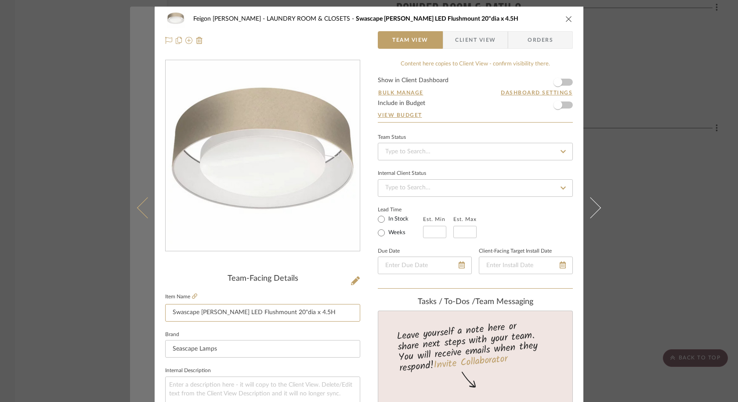
drag, startPoint x: 196, startPoint y: 313, endPoint x: 149, endPoint y: 317, distance: 46.3
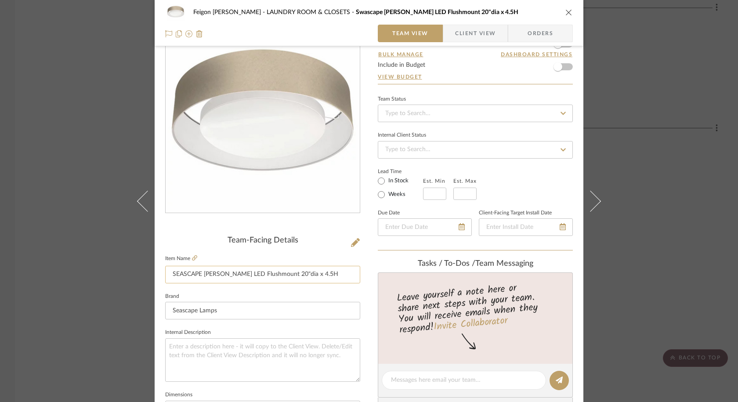
scroll to position [48, 0]
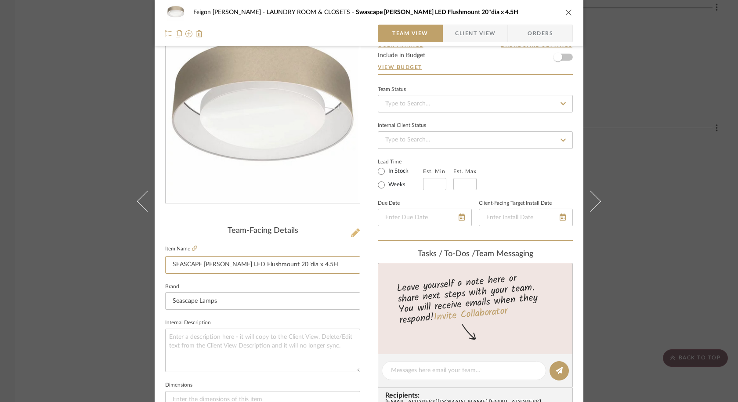
type input "SEASCAPE Juliana LED Flushmount 20"dia x 4.5H"
click at [353, 233] on icon at bounding box center [355, 232] width 9 height 9
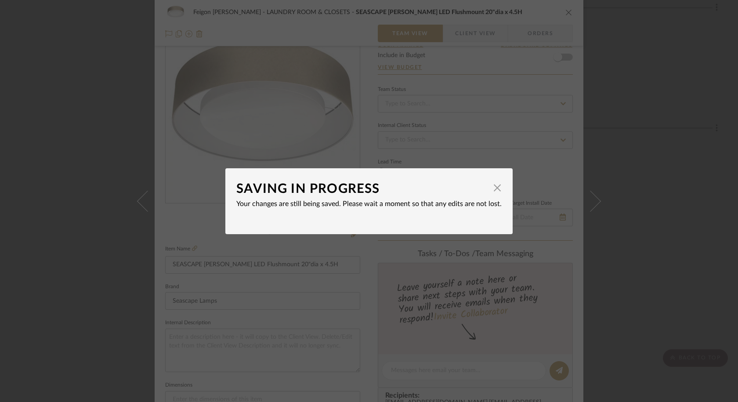
click at [351, 246] on div "SAVING IN PROGRESS × Your changes are still being saved. Please wait a moment s…" at bounding box center [369, 201] width 738 height 402
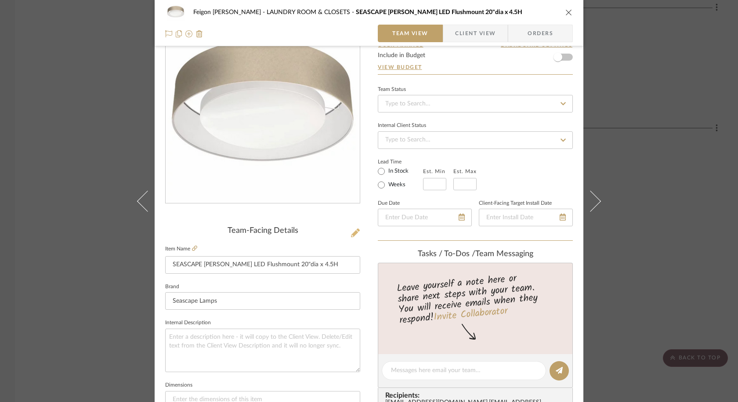
click at [351, 232] on icon at bounding box center [355, 232] width 9 height 9
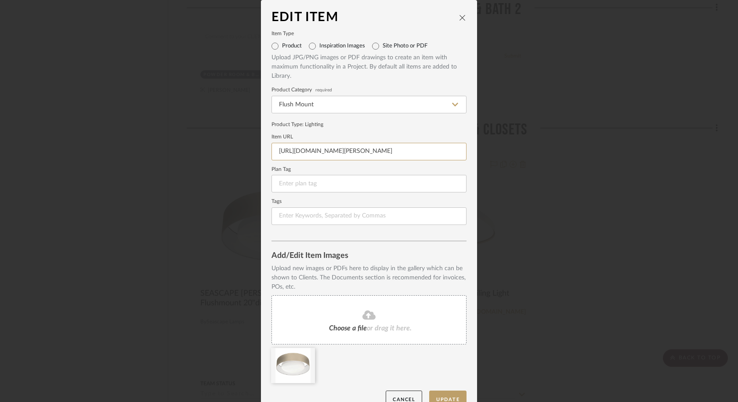
scroll to position [0, 56]
drag, startPoint x: 274, startPoint y: 148, endPoint x: 465, endPoint y: 154, distance: 191.2
click at [465, 154] on dialog-content "Edit Item Item Type Product Inspiration Images Site Photo or PDF Upload JPG/PNG…" at bounding box center [369, 209] width 216 height 419
paste input "https://www.lightology.com/index.php?module=prod_detail&prod_id=1381514"
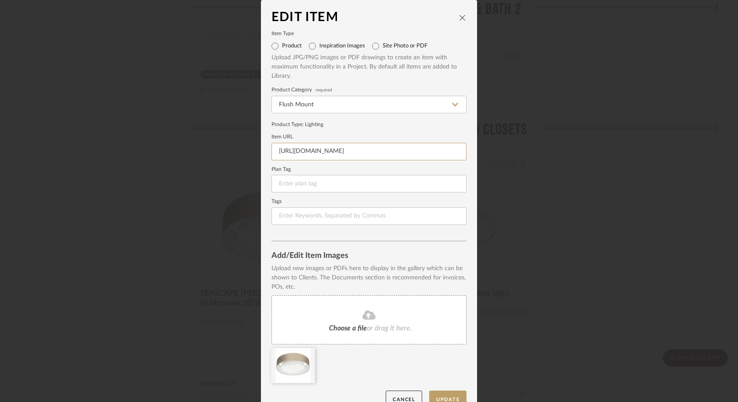
scroll to position [17, 0]
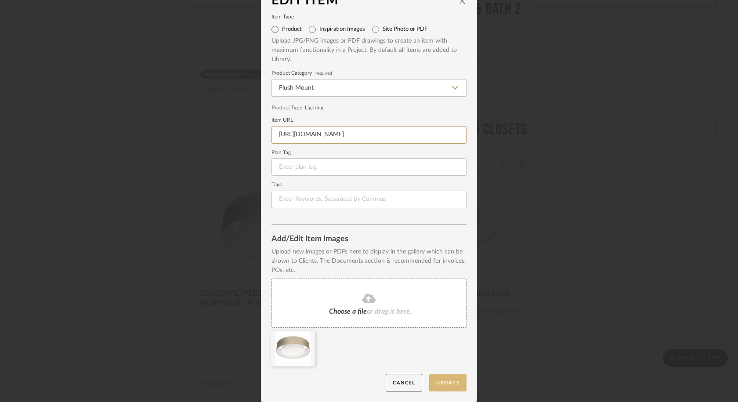
type input "https://www.lightology.com/index.php?module=prod_detail&prod_id=1381514"
click at [449, 379] on button "Update" at bounding box center [447, 383] width 37 height 18
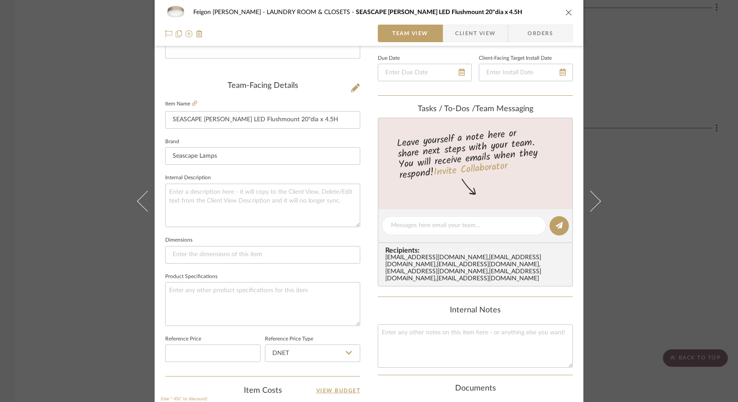
scroll to position [206, 0]
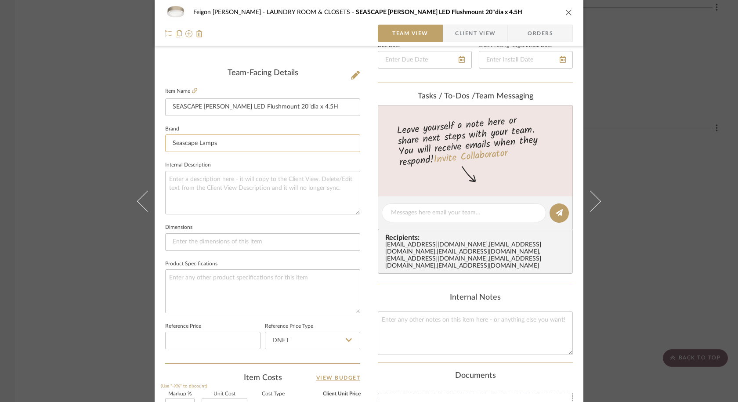
click at [217, 142] on input "Seascape Lamps" at bounding box center [262, 143] width 195 height 18
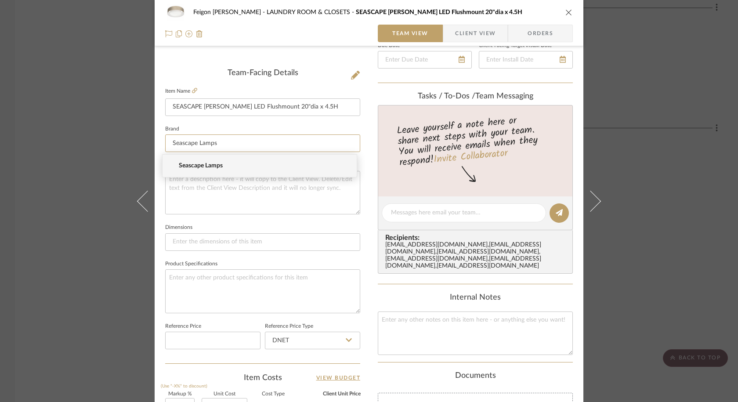
drag, startPoint x: 217, startPoint y: 142, endPoint x: 159, endPoint y: 141, distance: 58.0
click at [159, 141] on div "Feigon Bialer LAUNDRY ROOM & CLOSETS SEASCAPE Juliana LED Flushmount 20"dia x 4…" at bounding box center [369, 207] width 429 height 812
type input "l"
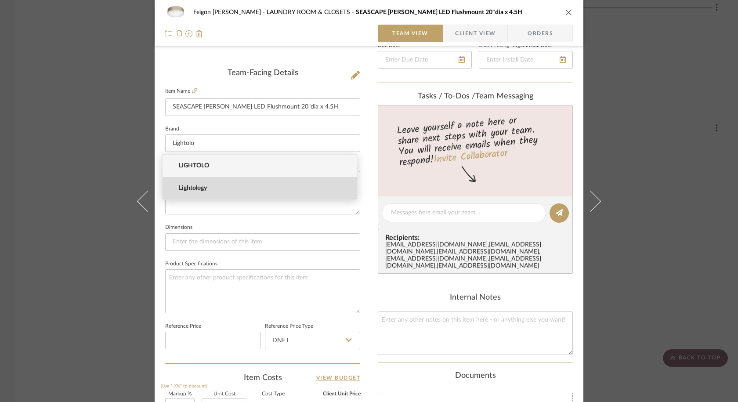
click at [203, 188] on span "Lightology" at bounding box center [263, 188] width 169 height 7
type input "Lightology"
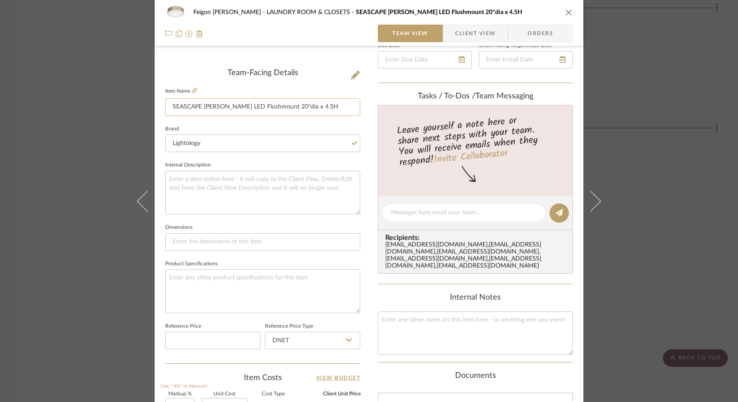
click at [202, 106] on input "SEASCAPE Juliana LED Flushmount 20"dia x 4.5H" at bounding box center [262, 107] width 195 height 18
drag, startPoint x: 283, startPoint y: 106, endPoint x: 315, endPoint y: 106, distance: 31.6
click at [315, 106] on input "SEASCAPE JULIANA LED FLUSHMOUNT Juliana LED Flushmount 20"dia x 4.5H" at bounding box center [262, 107] width 195 height 18
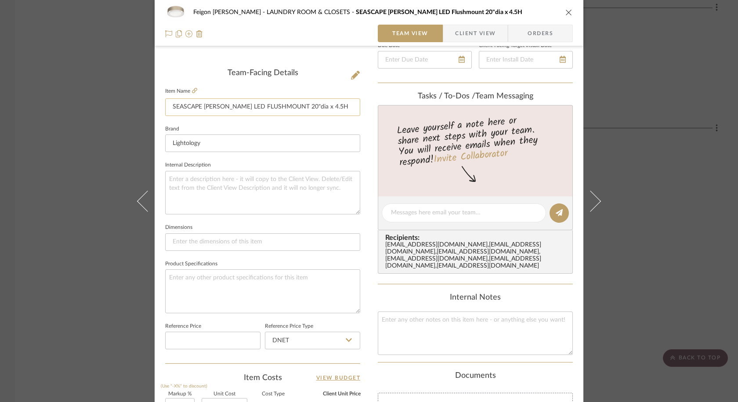
click at [304, 105] on input "SEASCAPE JULIANA LED FLUSHMOUNT 20"dia x 4.5H" at bounding box center [262, 107] width 195 height 18
type input "SEASCAPE JULIANA LED FLUSHMOUNT 20"DIA X 4.5H"
click at [321, 108] on input "SEASCAPE JULIANA LED FLUSHMOUNT 20"DIA X 4.5H" at bounding box center [262, 107] width 195 height 18
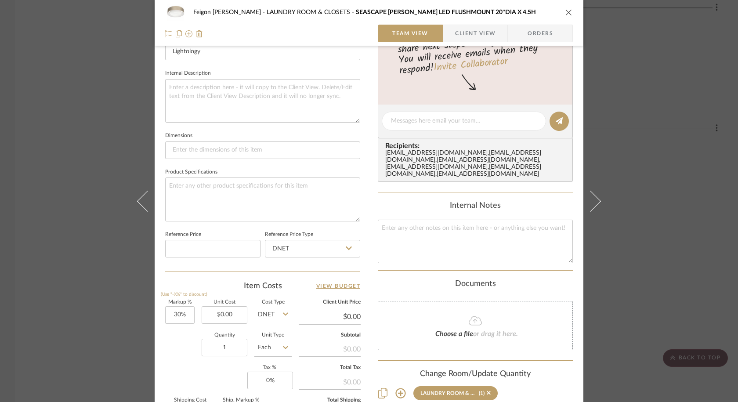
scroll to position [396, 0]
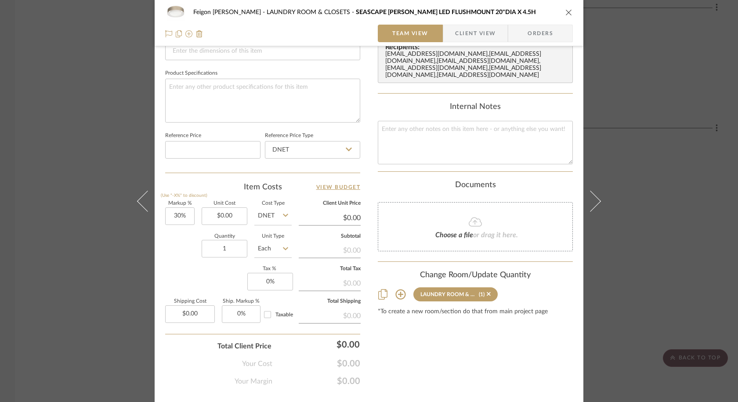
type input "SEASCAPE JULIANA LED FLUSHMOUNT 20"DIA X 4.5"H"
click at [232, 214] on input "$0.00" at bounding box center [225, 216] width 46 height 18
paste input "232.5"
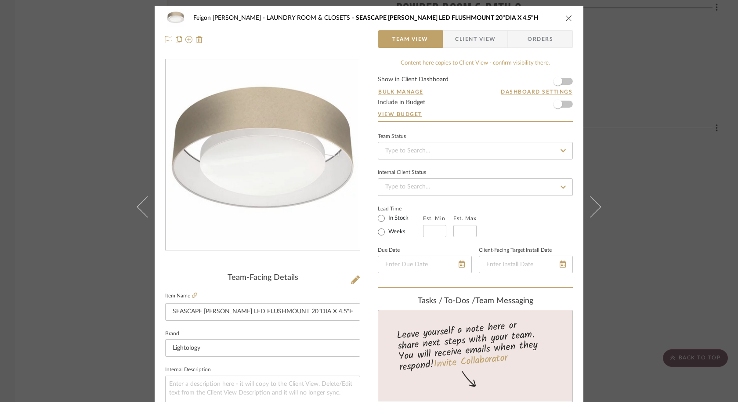
scroll to position [0, 0]
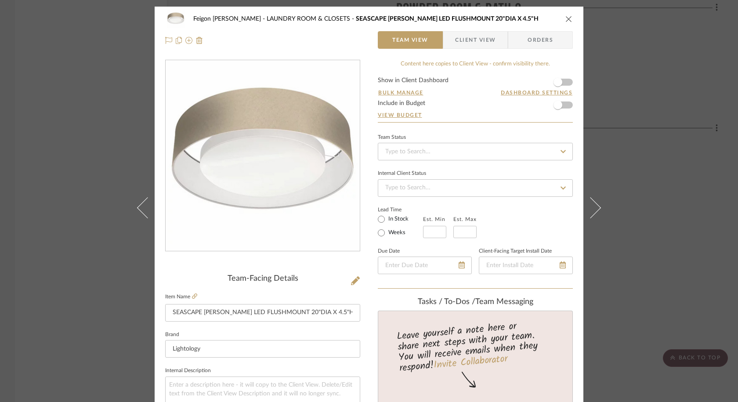
type input "$232.50"
click at [567, 15] on icon "close" at bounding box center [568, 18] width 7 height 7
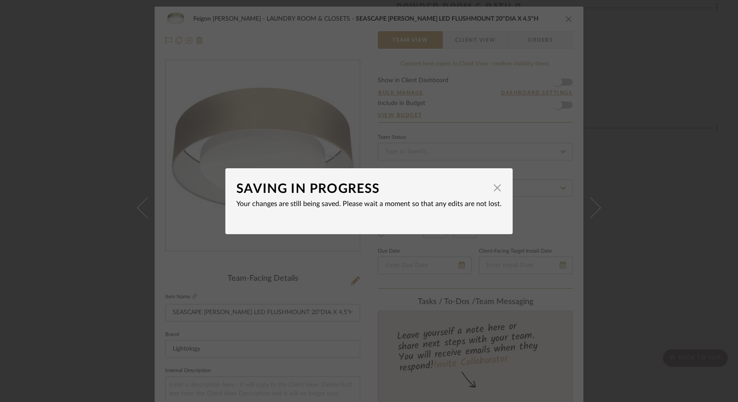
type input "$302.25"
click at [493, 188] on span "button" at bounding box center [498, 188] width 18 height 18
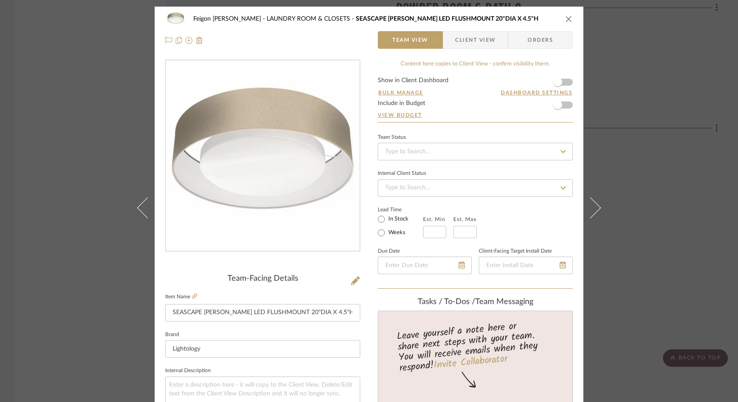
click at [568, 18] on icon "close" at bounding box center [568, 18] width 7 height 7
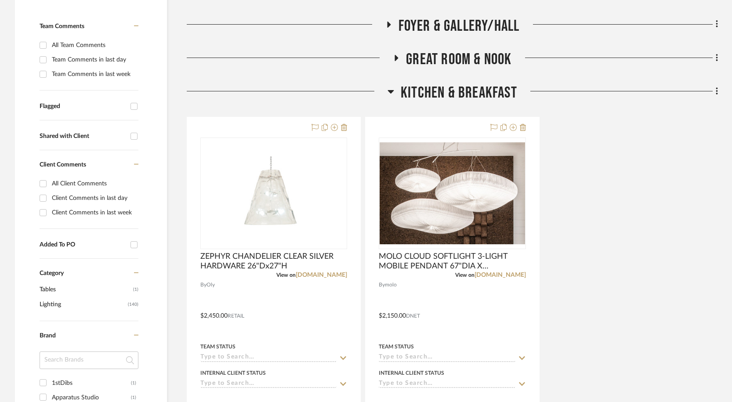
scroll to position [229, 0]
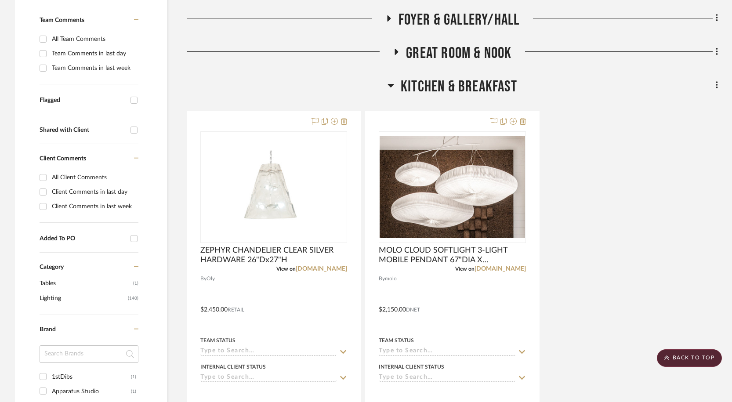
click at [391, 87] on icon at bounding box center [391, 86] width 6 height 4
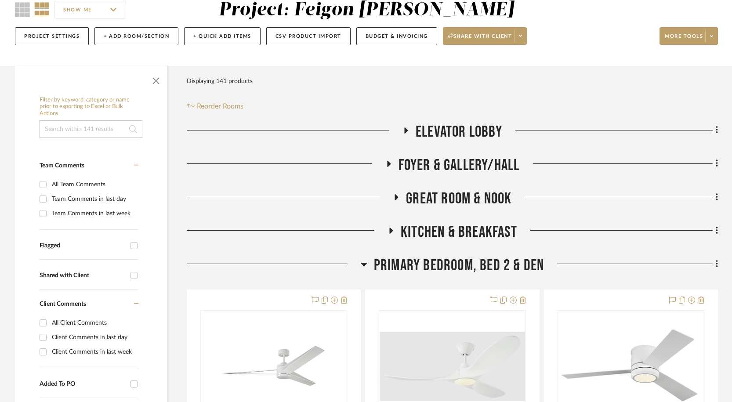
scroll to position [0, 0]
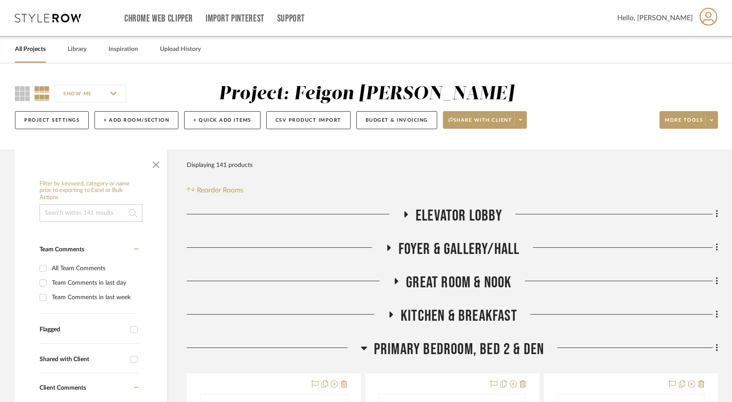
click at [402, 218] on fa-icon at bounding box center [405, 217] width 7 height 13
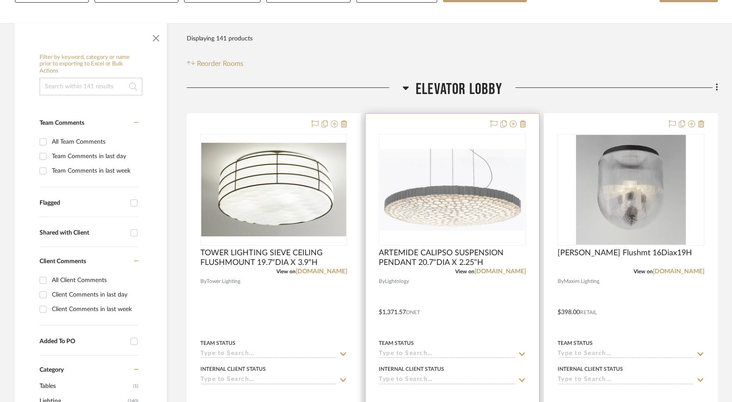
scroll to position [129, 0]
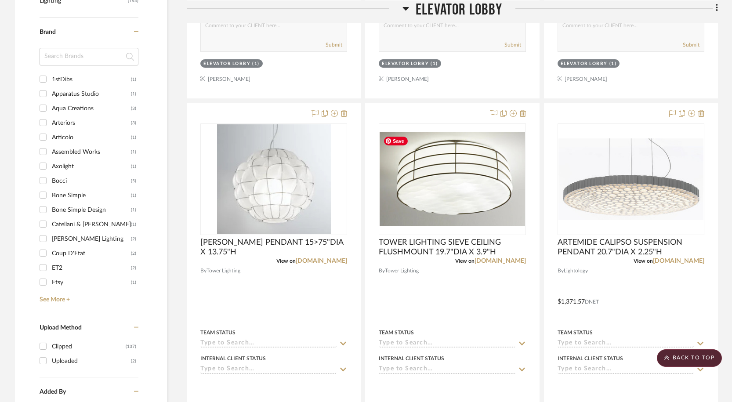
scroll to position [531, 0]
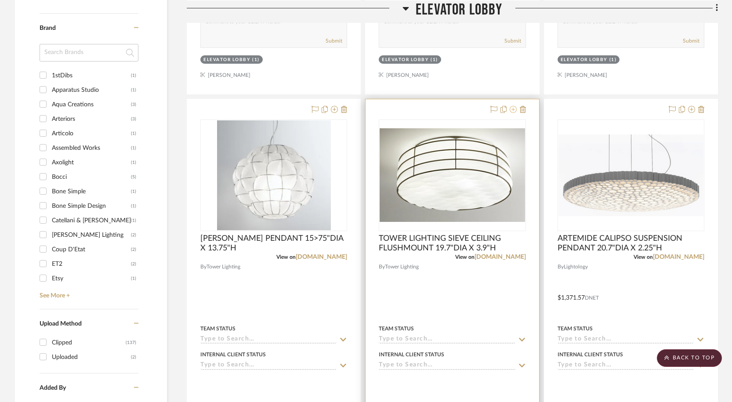
click at [515, 110] on icon at bounding box center [513, 109] width 7 height 7
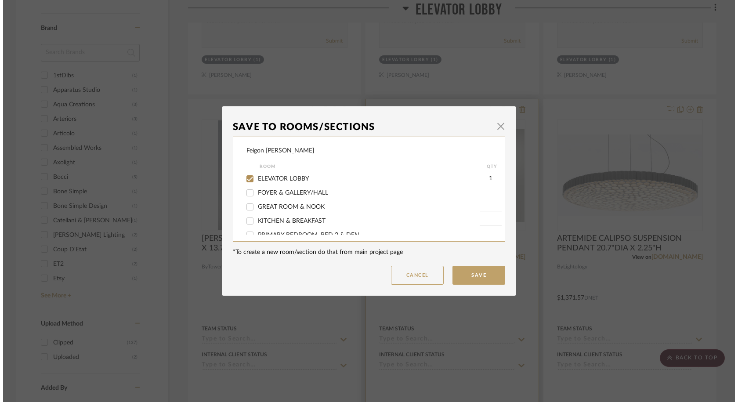
scroll to position [0, 0]
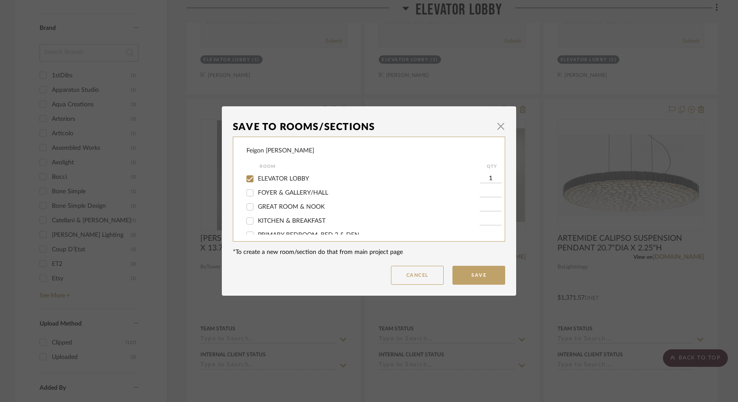
click at [297, 181] on span "ELEVATOR LOBBY" at bounding box center [283, 179] width 51 height 6
click at [257, 181] on input "ELEVATOR LOBBY" at bounding box center [250, 179] width 14 height 14
checkbox input "false"
click at [473, 274] on button "Save" at bounding box center [479, 275] width 53 height 19
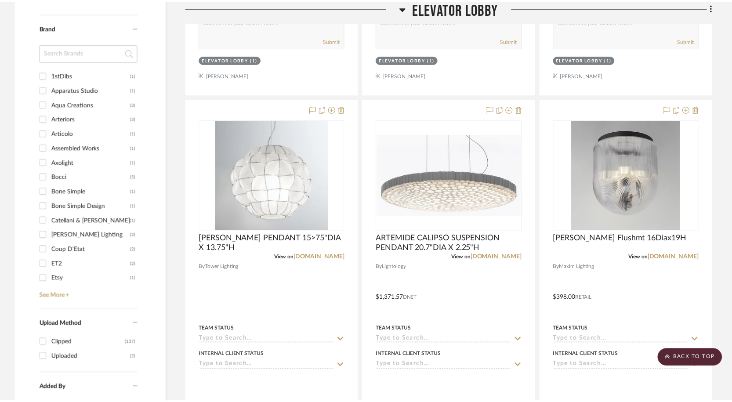
scroll to position [531, 0]
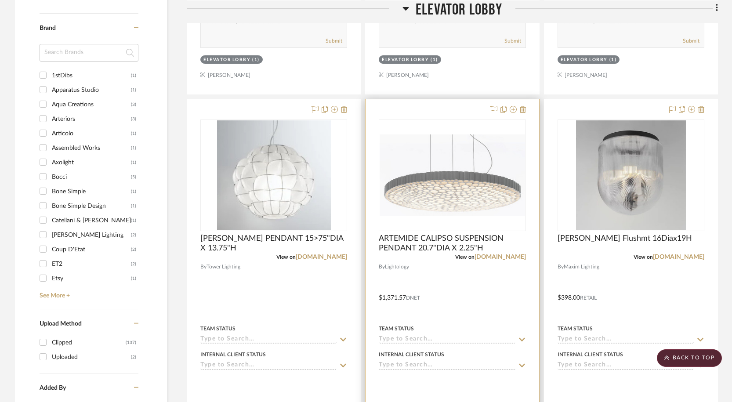
click at [488, 253] on div "View on [DOMAIN_NAME]" at bounding box center [452, 257] width 147 height 8
click at [494, 257] on link "[DOMAIN_NAME]" at bounding box center [500, 257] width 51 height 6
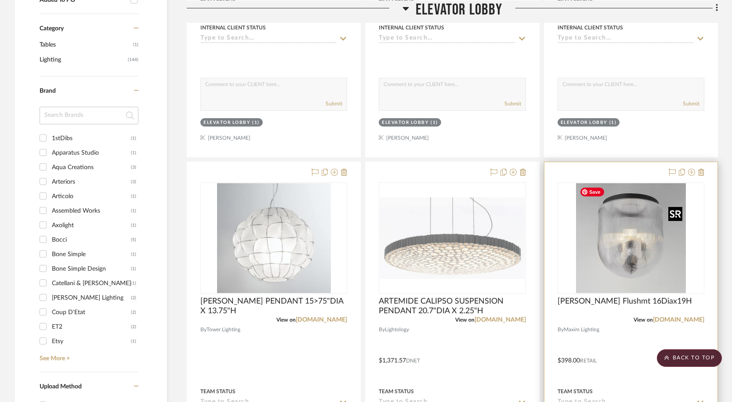
scroll to position [442, 0]
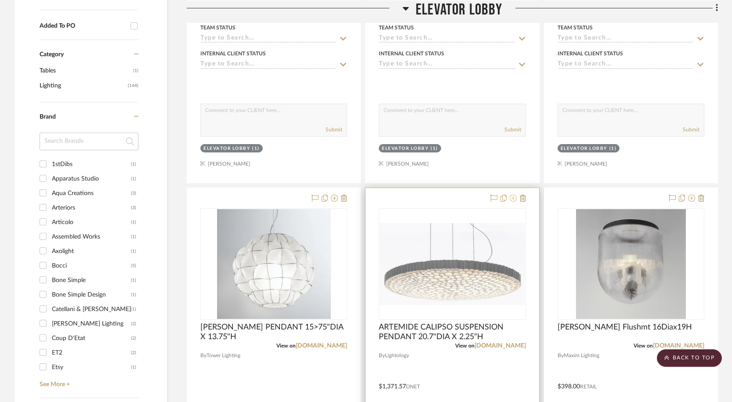
click at [514, 201] on icon at bounding box center [513, 198] width 7 height 7
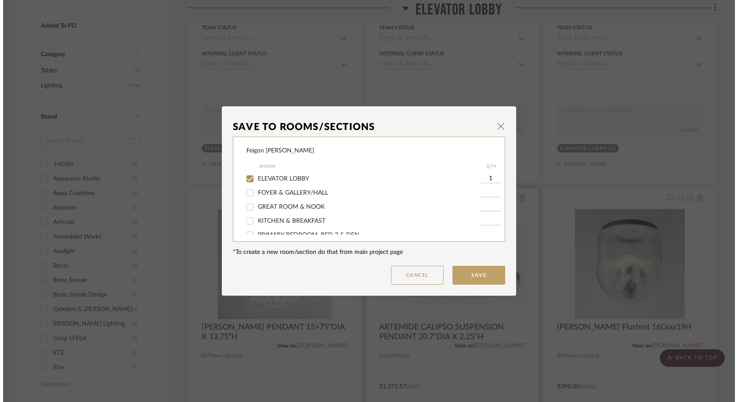
scroll to position [0, 0]
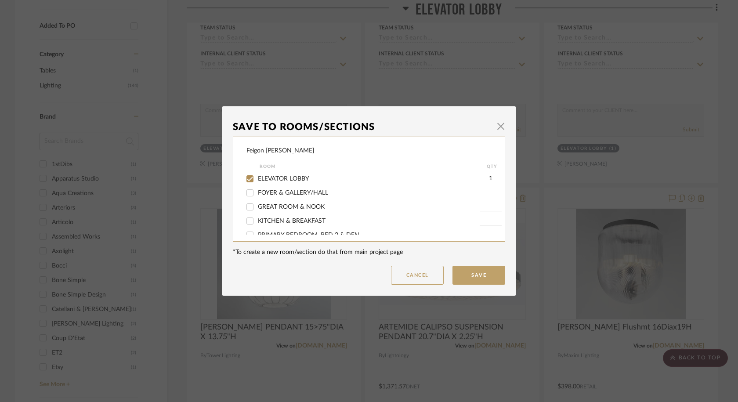
click at [301, 178] on span "ELEVATOR LOBBY" at bounding box center [283, 179] width 51 height 6
click at [257, 178] on input "ELEVATOR LOBBY" at bounding box center [250, 179] width 14 height 14
checkbox input "false"
click at [474, 272] on button "Save" at bounding box center [479, 275] width 53 height 19
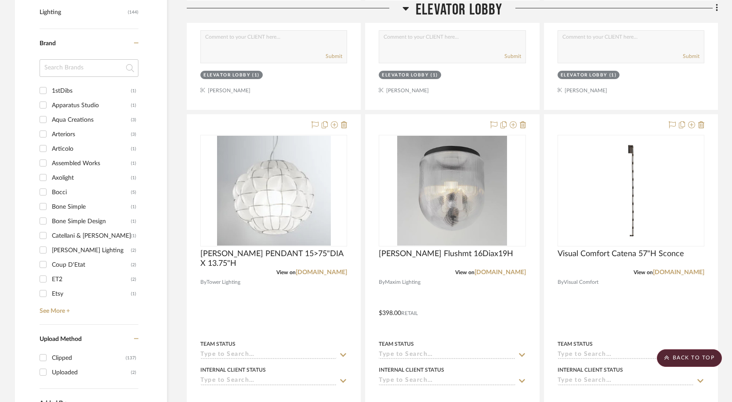
scroll to position [516, 0]
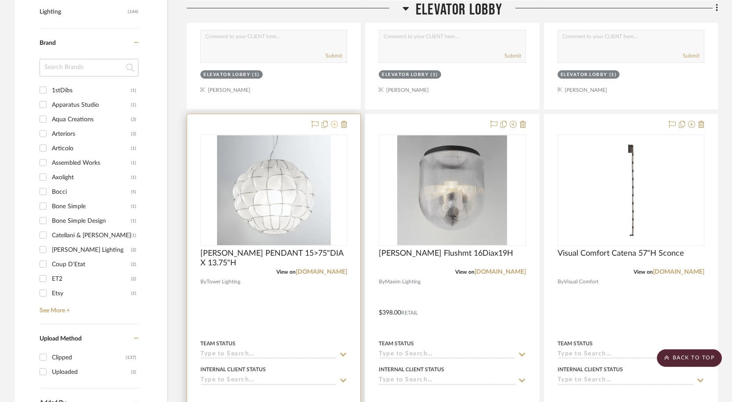
click at [337, 126] on icon at bounding box center [334, 124] width 7 height 7
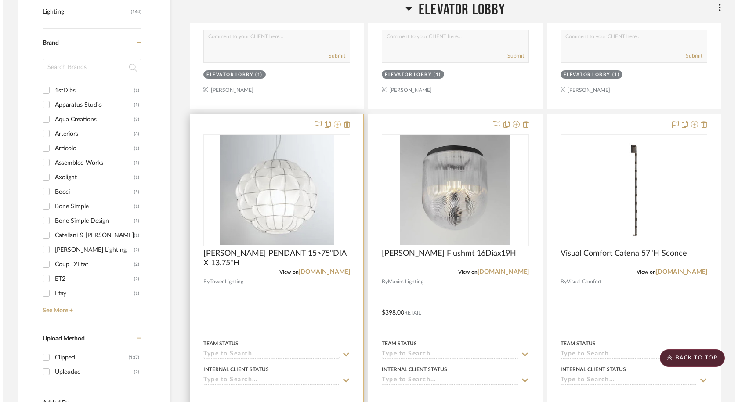
scroll to position [0, 0]
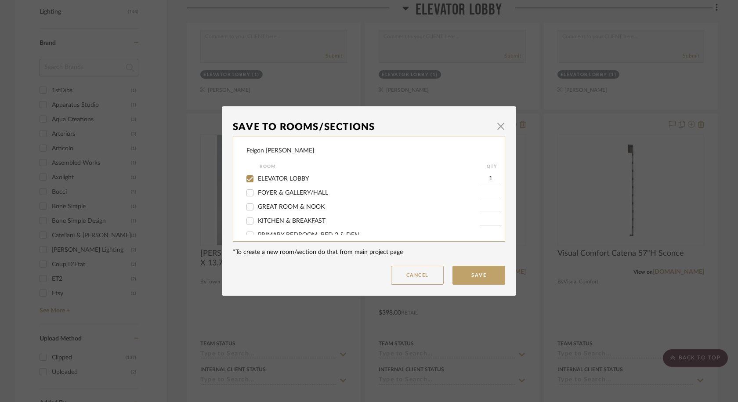
click at [290, 172] on div "ELEVATOR LOBBY" at bounding box center [362, 179] width 233 height 14
click at [290, 178] on span "ELEVATOR LOBBY" at bounding box center [283, 179] width 51 height 6
click at [257, 178] on input "ELEVATOR LOBBY" at bounding box center [250, 179] width 14 height 14
checkbox input "false"
click at [495, 276] on button "Save" at bounding box center [479, 275] width 53 height 19
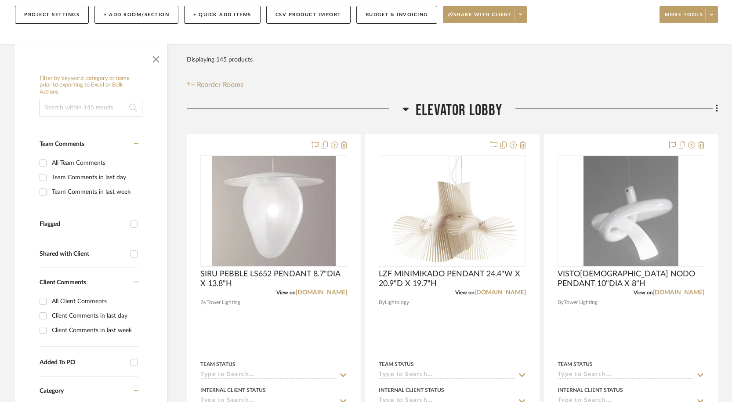
scroll to position [109, 0]
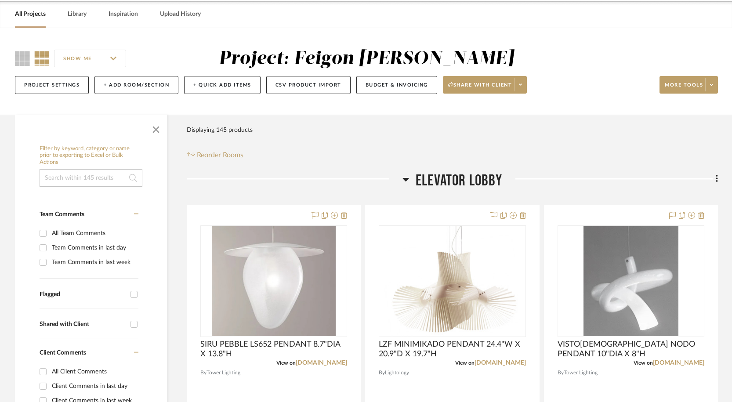
scroll to position [0, 0]
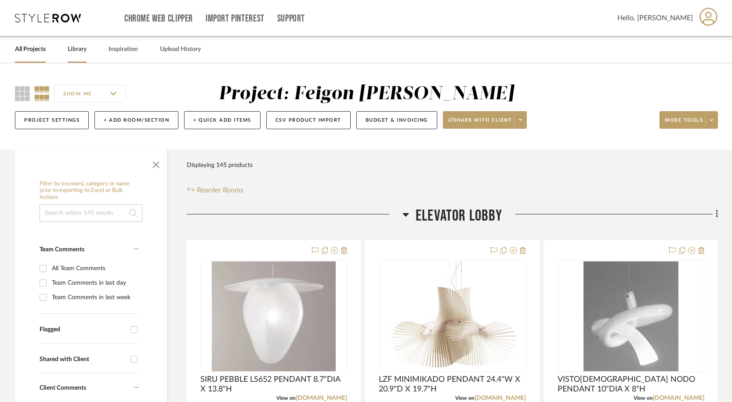
click at [80, 50] on link "Library" at bounding box center [77, 49] width 19 height 12
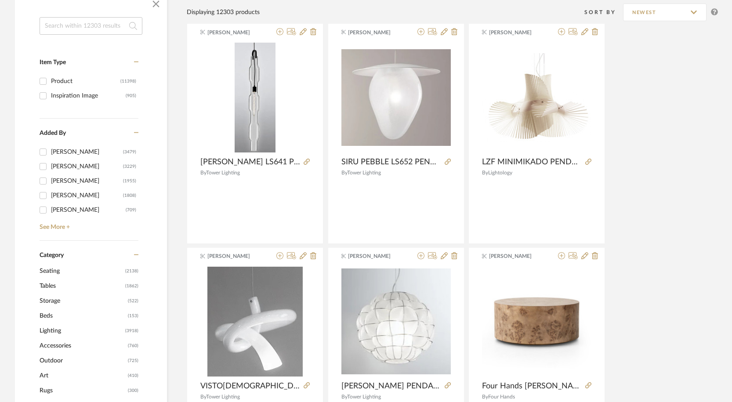
scroll to position [153, 0]
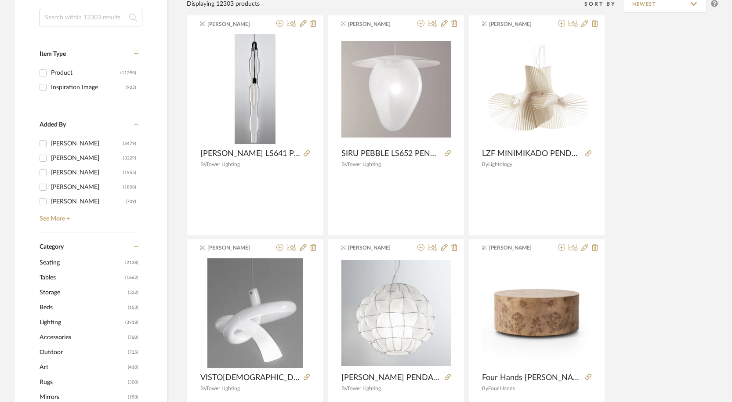
click at [64, 321] on span "Lighting" at bounding box center [81, 322] width 83 height 15
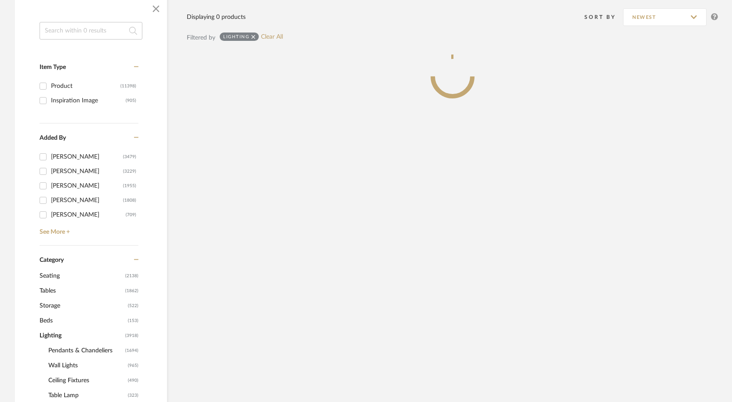
scroll to position [166, 0]
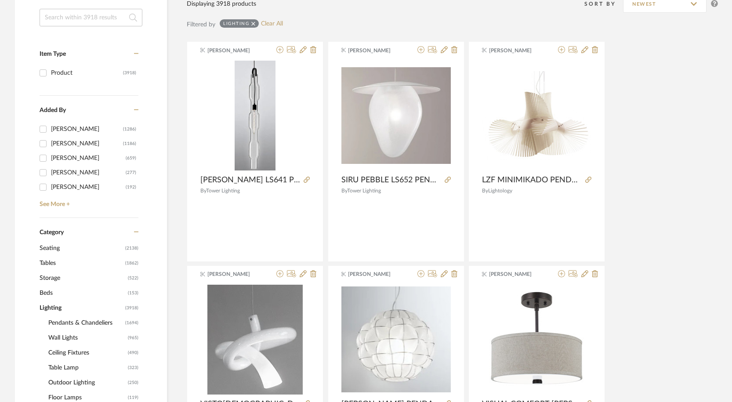
click at [81, 337] on span "Wall Lights" at bounding box center [86, 337] width 77 height 15
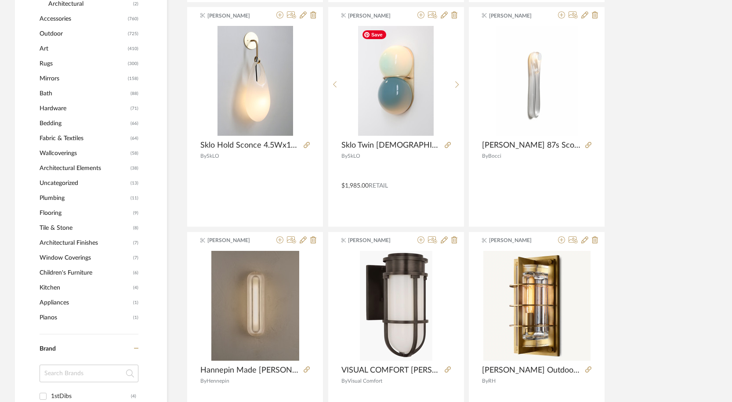
scroll to position [652, 0]
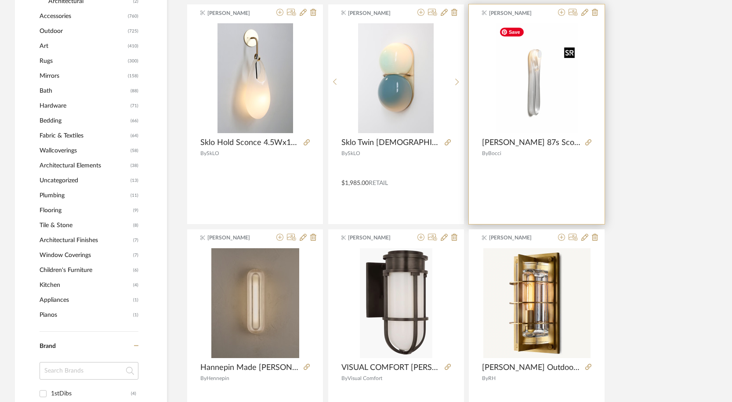
click at [532, 97] on img "0" at bounding box center [537, 78] width 83 height 110
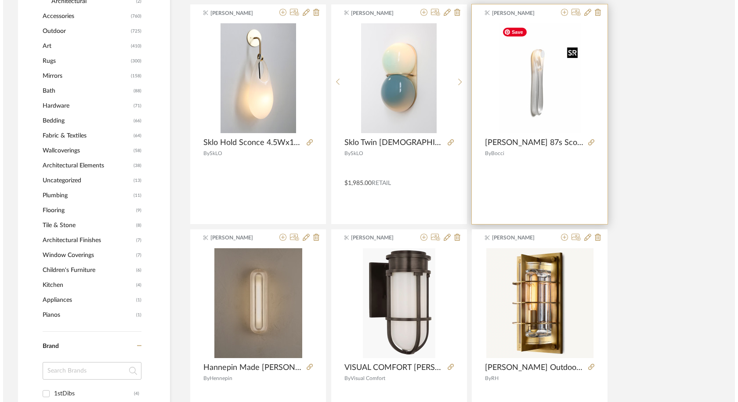
scroll to position [0, 0]
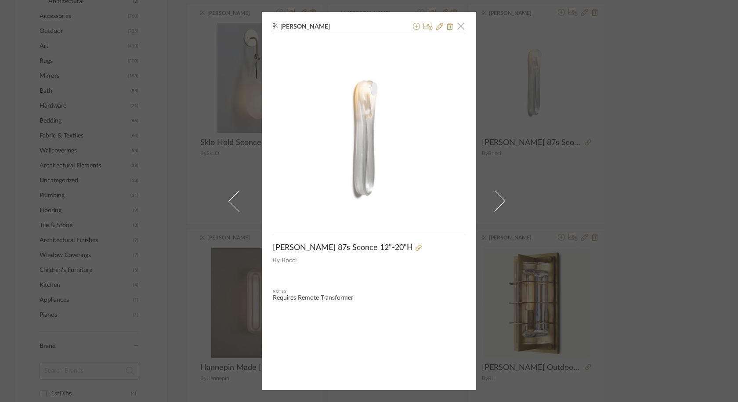
click at [458, 24] on span "button" at bounding box center [461, 26] width 18 height 18
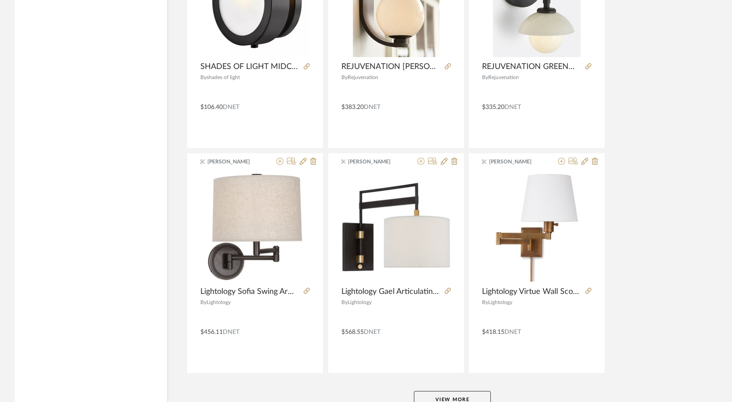
scroll to position [2590, 0]
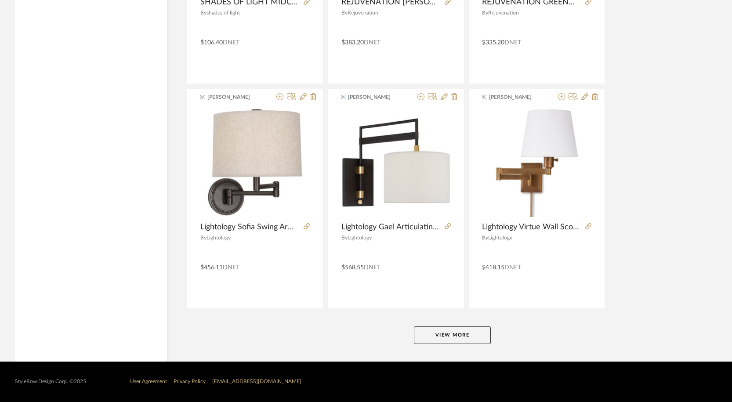
click at [476, 337] on button "View More" at bounding box center [452, 335] width 77 height 18
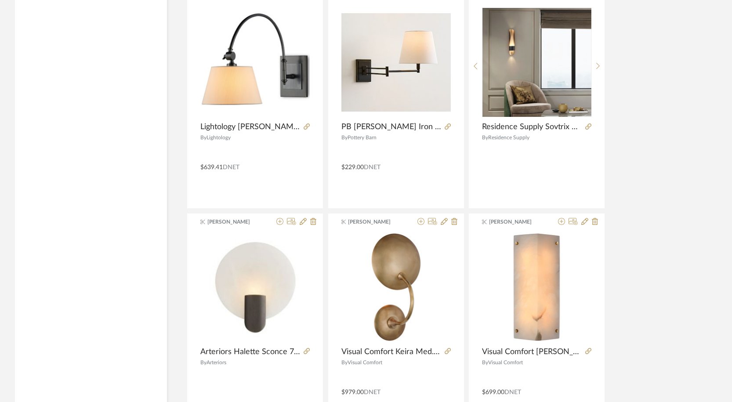
scroll to position [2916, 0]
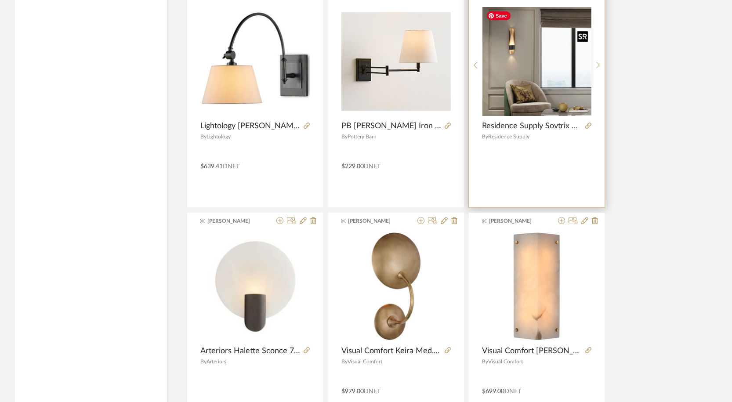
click at [512, 52] on img "0" at bounding box center [536, 61] width 109 height 109
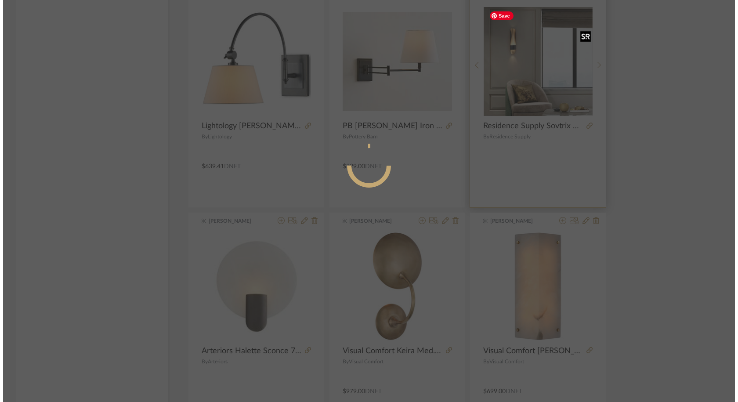
scroll to position [0, 0]
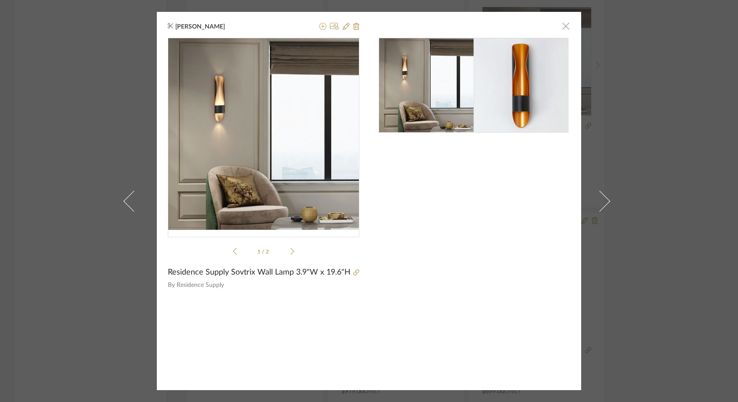
click at [565, 26] on span "button" at bounding box center [566, 26] width 18 height 18
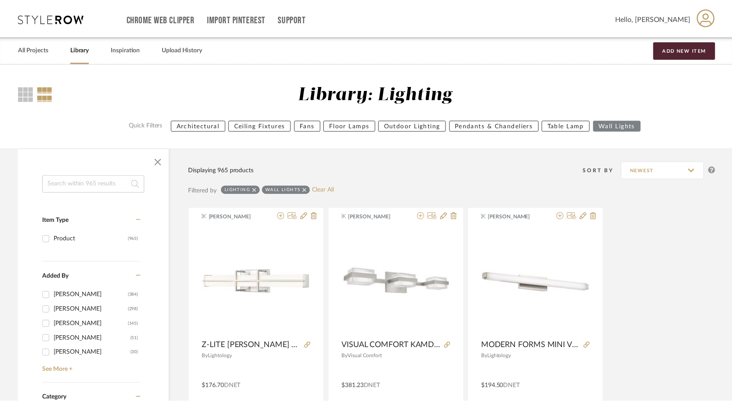
scroll to position [2916, 0]
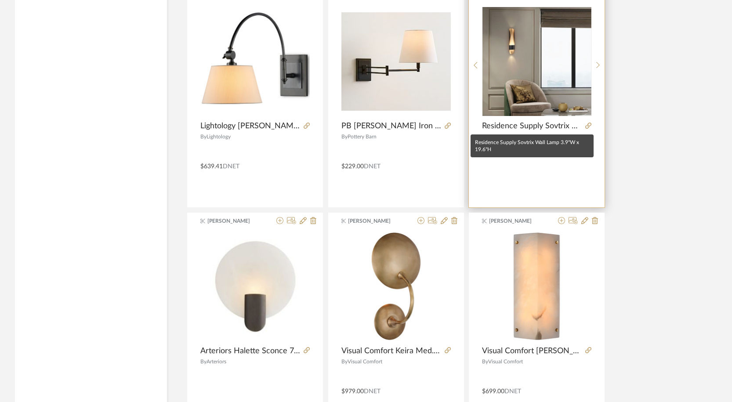
click at [533, 128] on span "Residence Supply Sovtrix Wall Lamp 3.9"W x 19.6"H" at bounding box center [532, 126] width 100 height 10
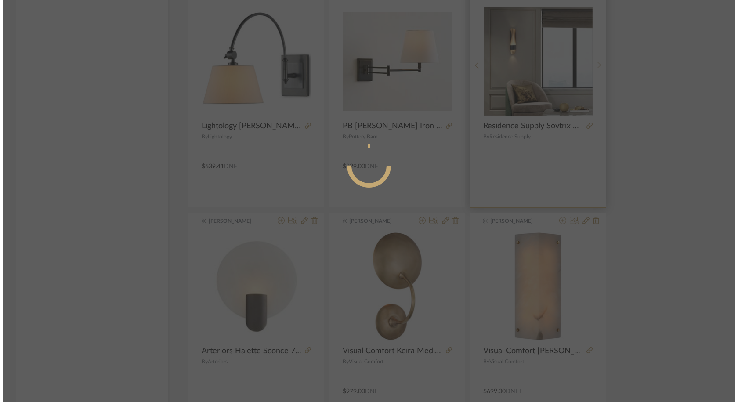
scroll to position [0, 0]
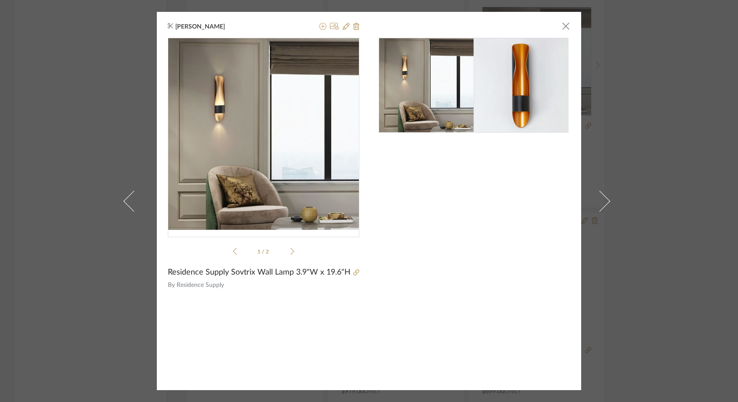
click at [212, 289] on span "Residence Supply" at bounding box center [268, 285] width 183 height 9
click at [212, 284] on span "Residence Supply" at bounding box center [268, 285] width 183 height 9
click at [564, 22] on span "button" at bounding box center [566, 26] width 18 height 18
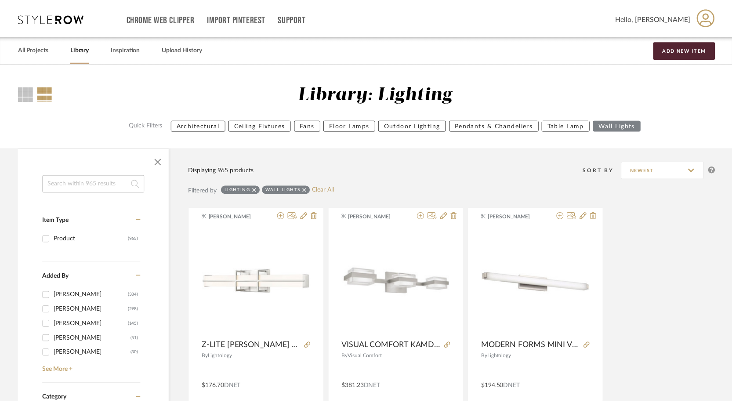
scroll to position [2916, 0]
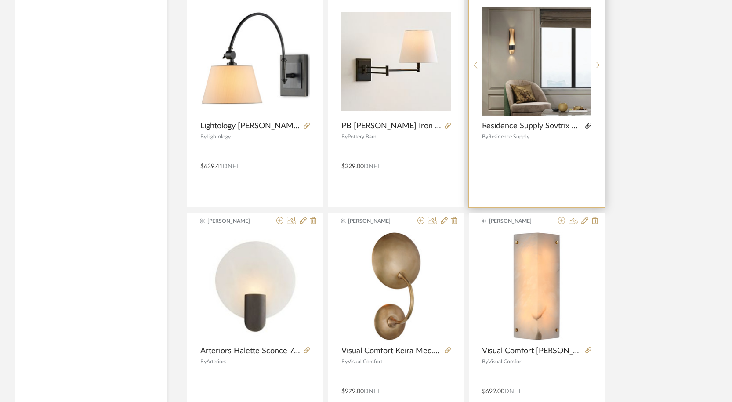
click at [587, 123] on icon at bounding box center [588, 126] width 6 height 6
